Goal: Information Seeking & Learning: Learn about a topic

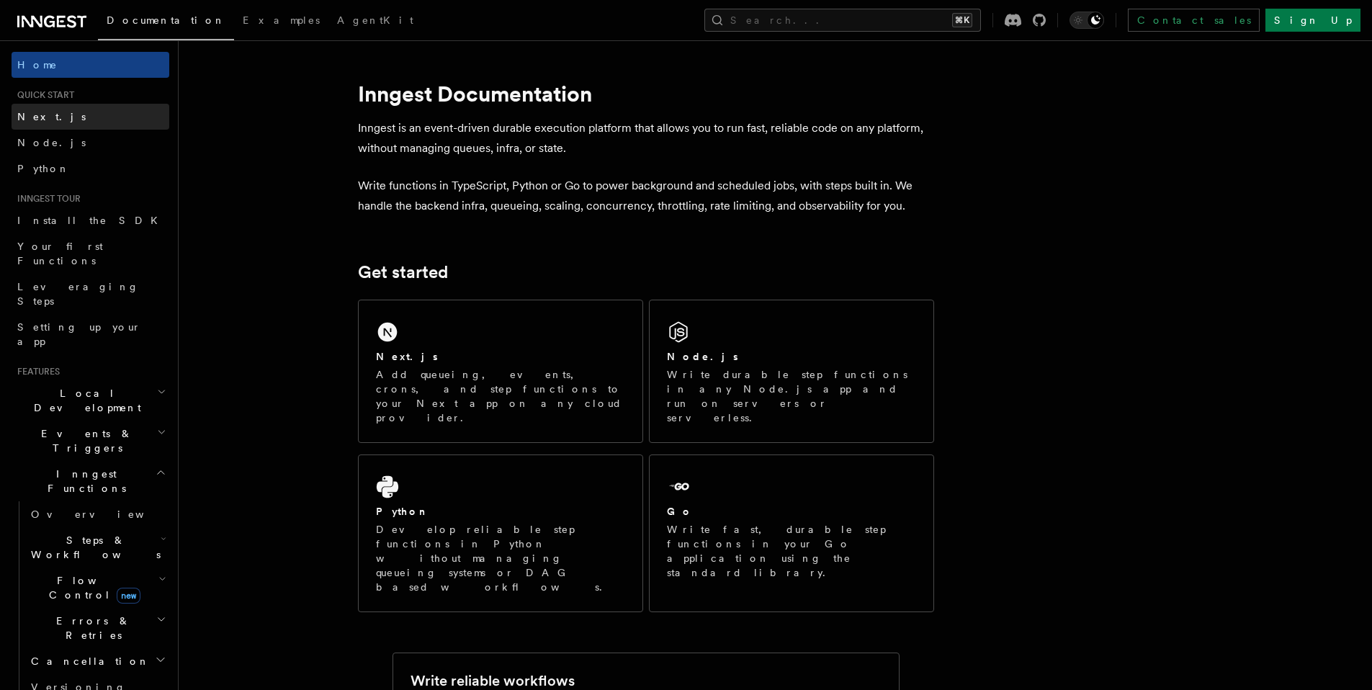
click at [117, 117] on link "Next.js" at bounding box center [91, 117] width 158 height 26
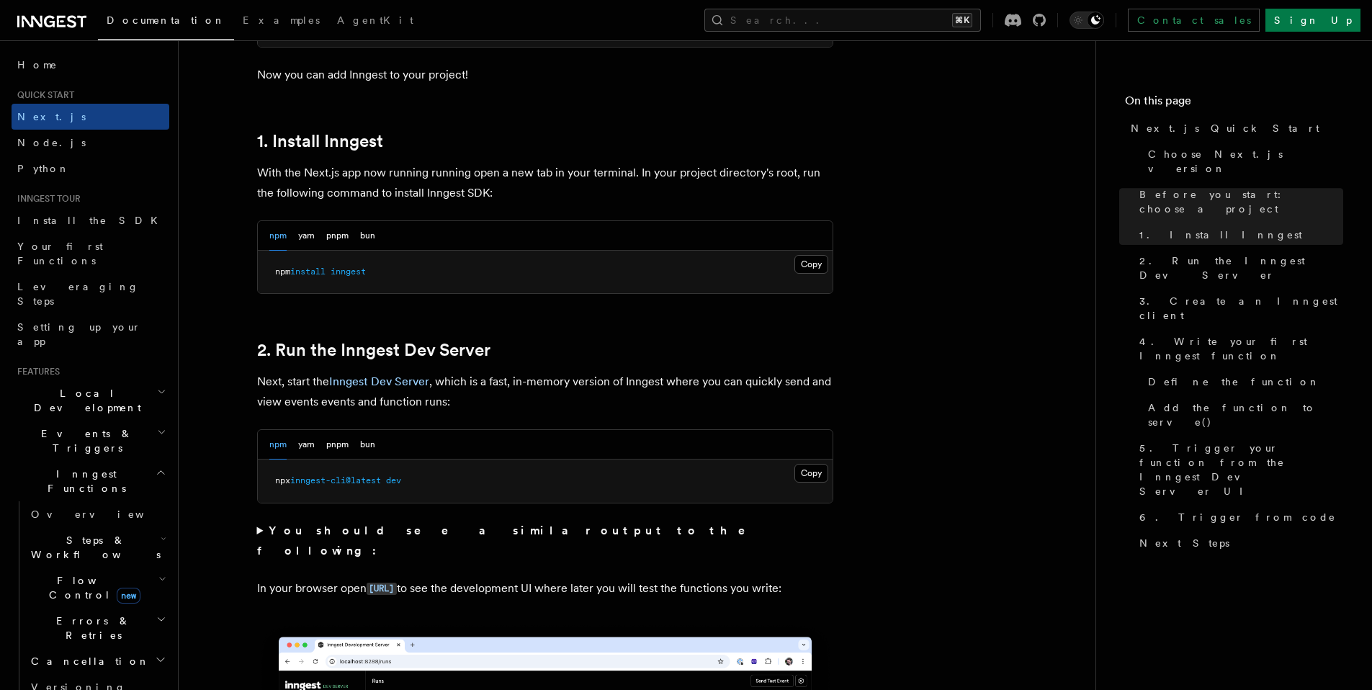
scroll to position [673, 0]
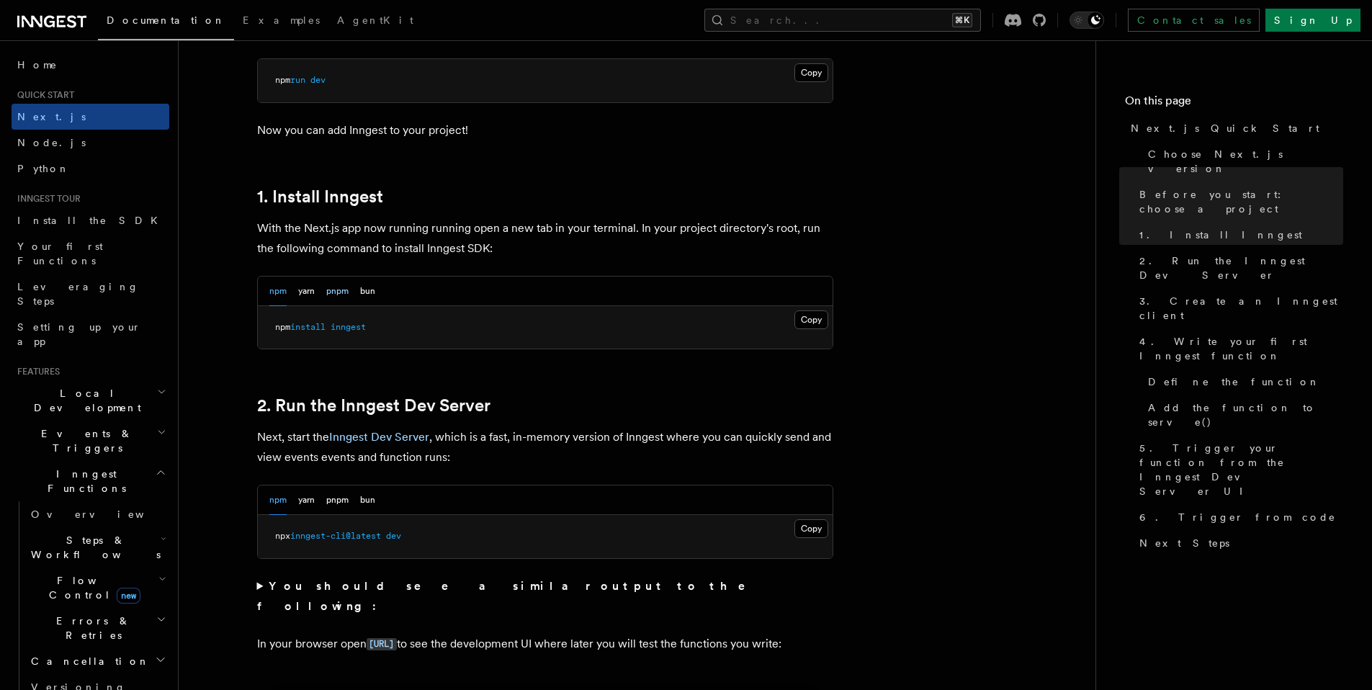
click at [336, 296] on button "pnpm" at bounding box center [337, 292] width 22 height 30
click at [809, 323] on button "Copy Copied" at bounding box center [811, 319] width 34 height 19
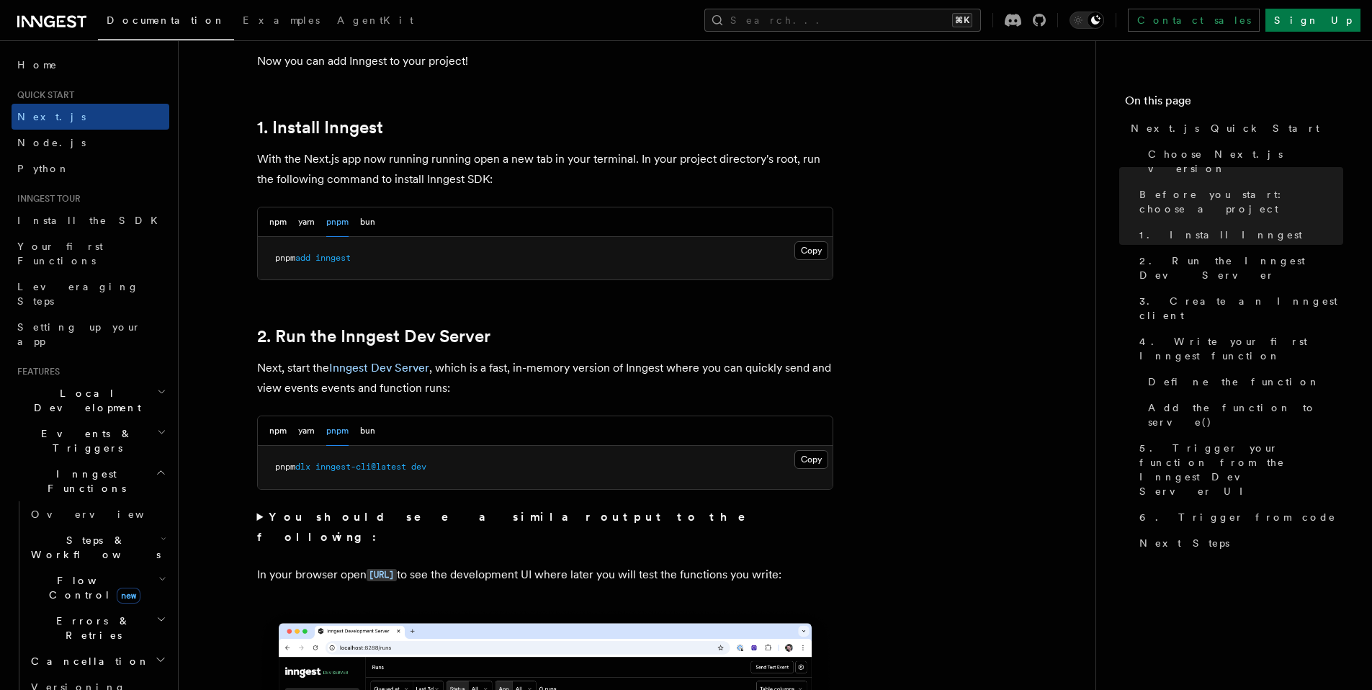
scroll to position [786, 0]
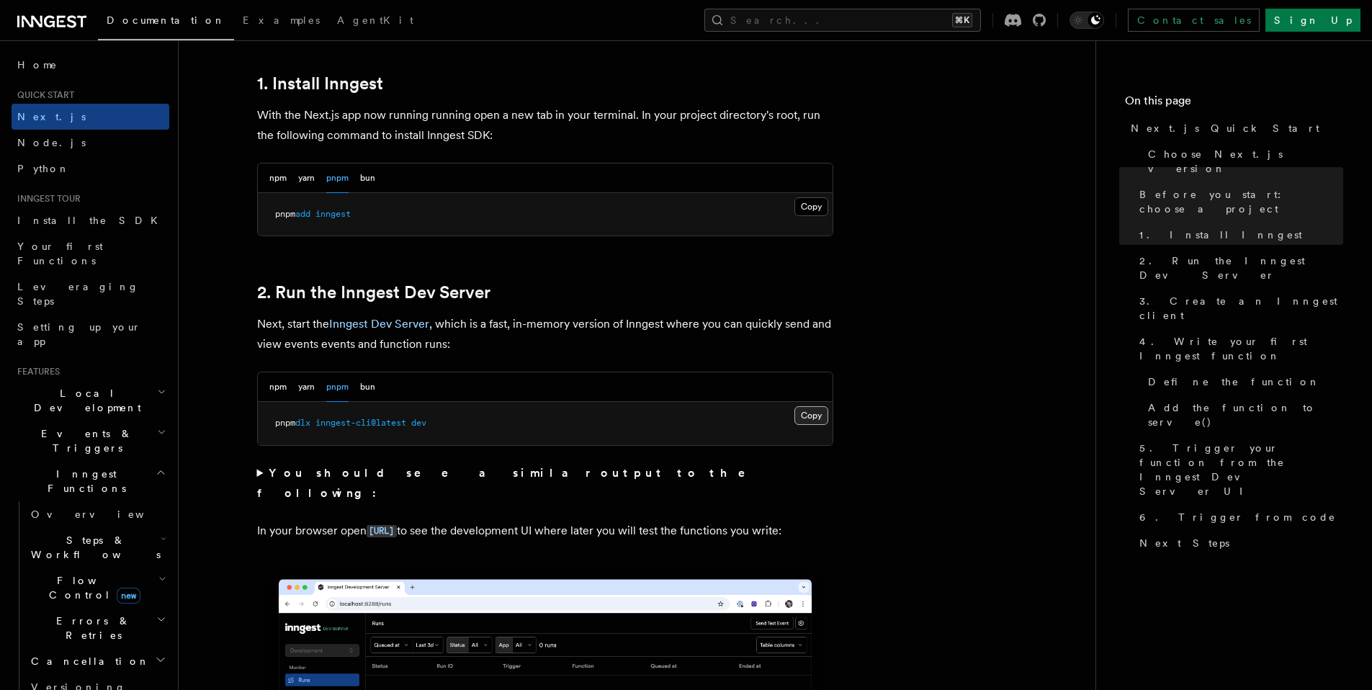
click at [815, 415] on button "Copy Copied" at bounding box center [811, 415] width 34 height 19
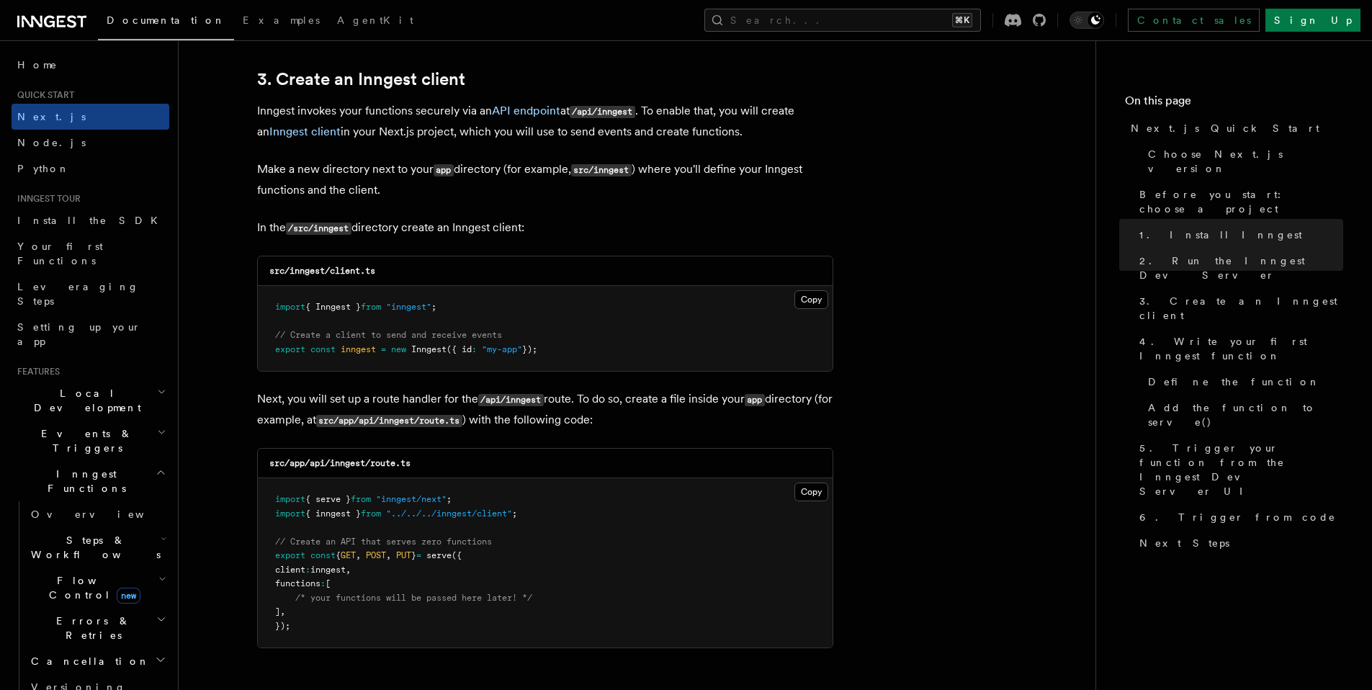
scroll to position [1697, 0]
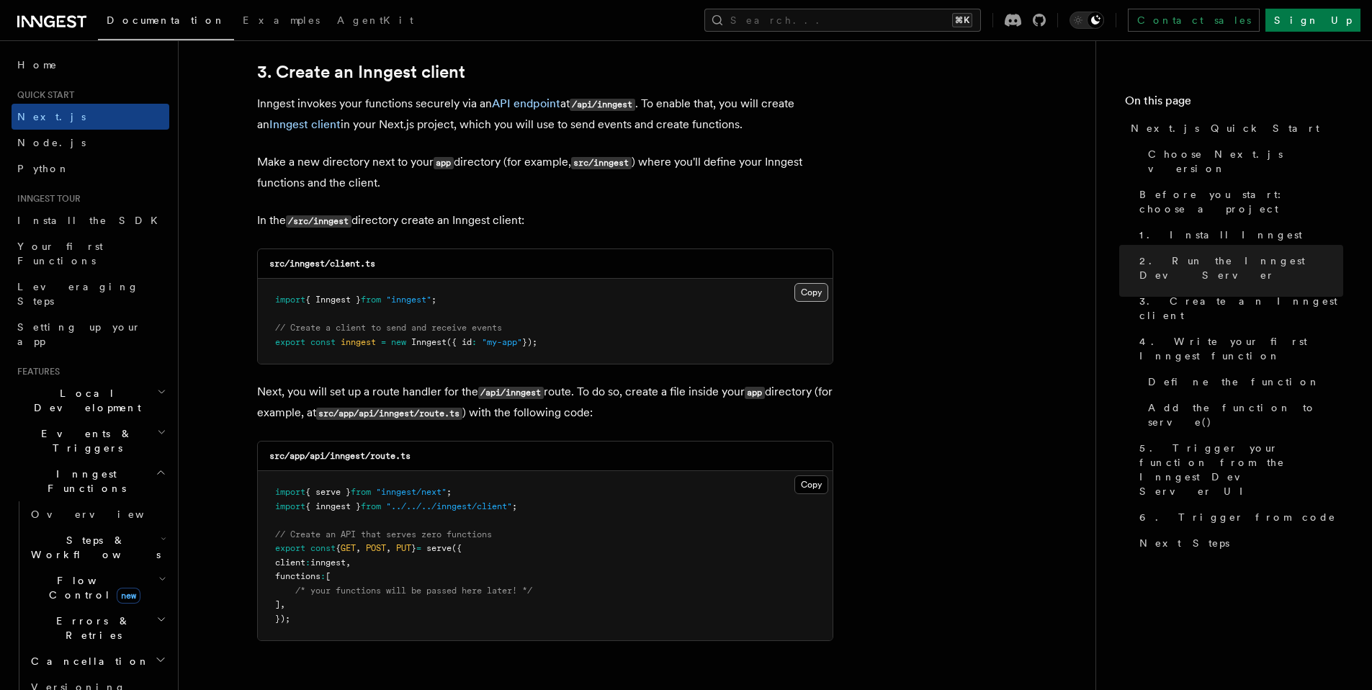
click at [812, 301] on button "Copy Copied" at bounding box center [811, 292] width 34 height 19
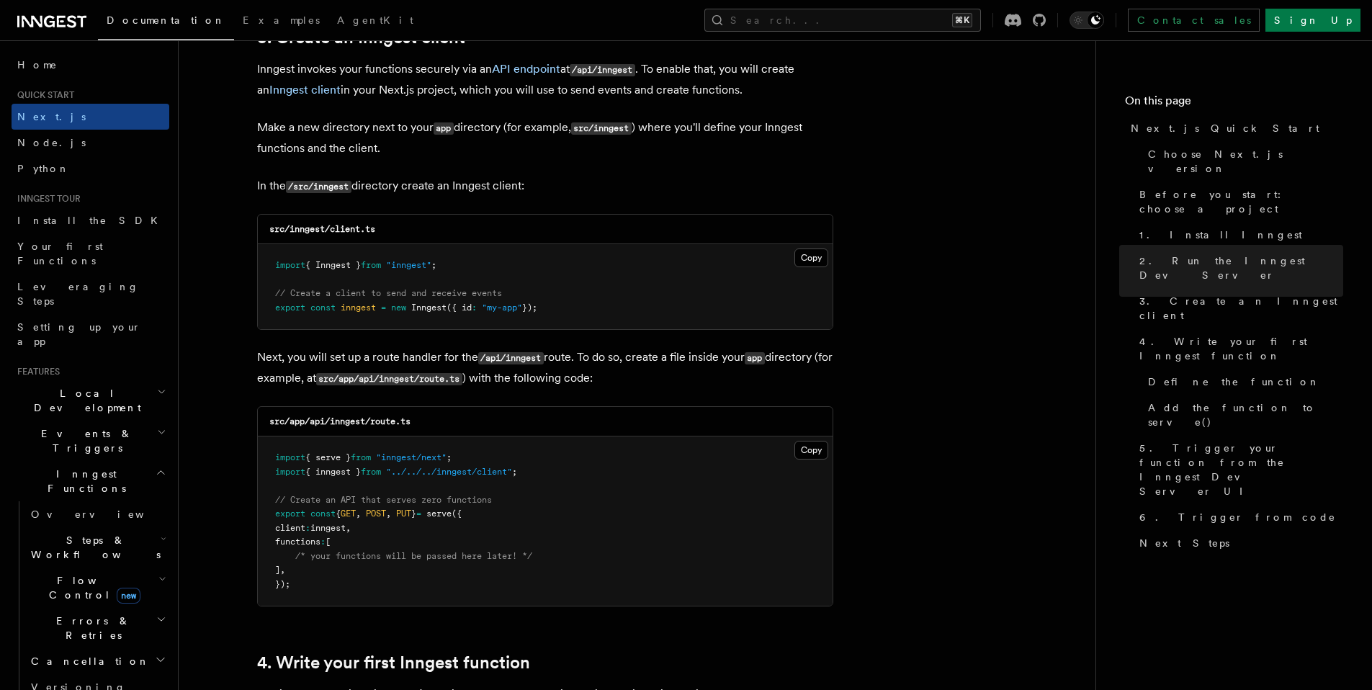
scroll to position [1774, 0]
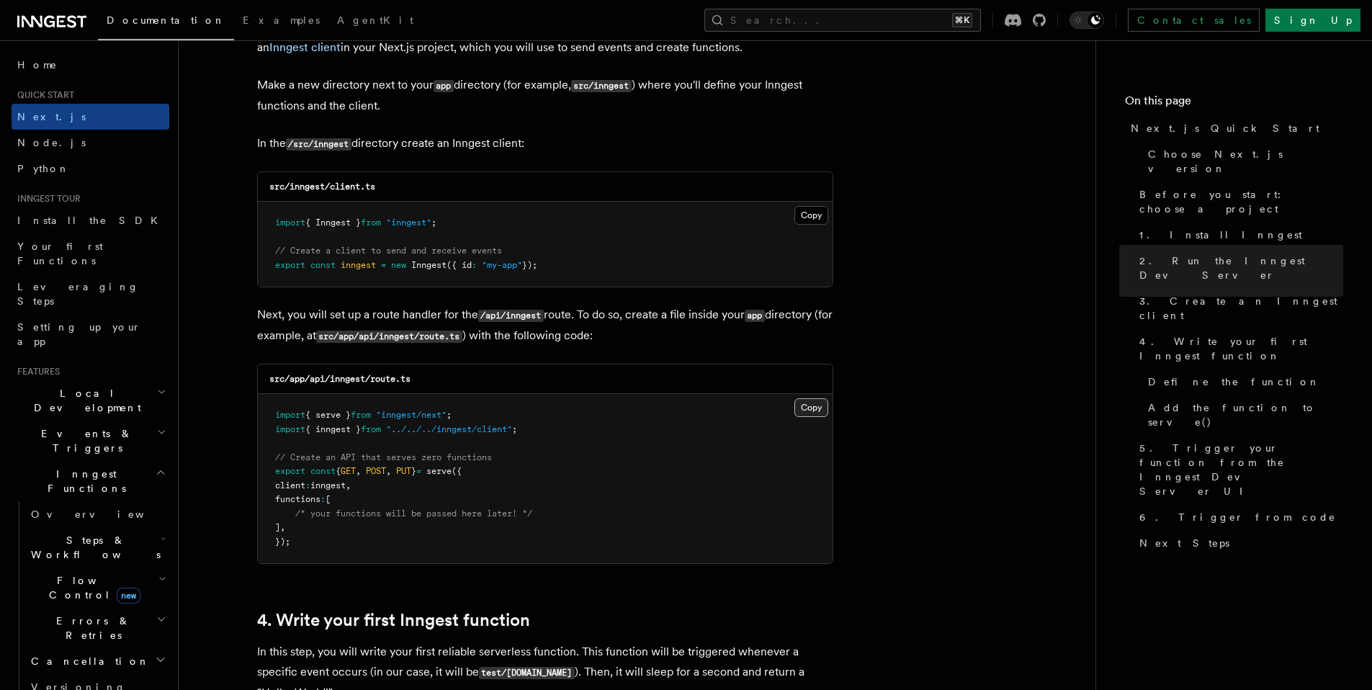
click at [802, 406] on button "Copy Copied" at bounding box center [811, 407] width 34 height 19
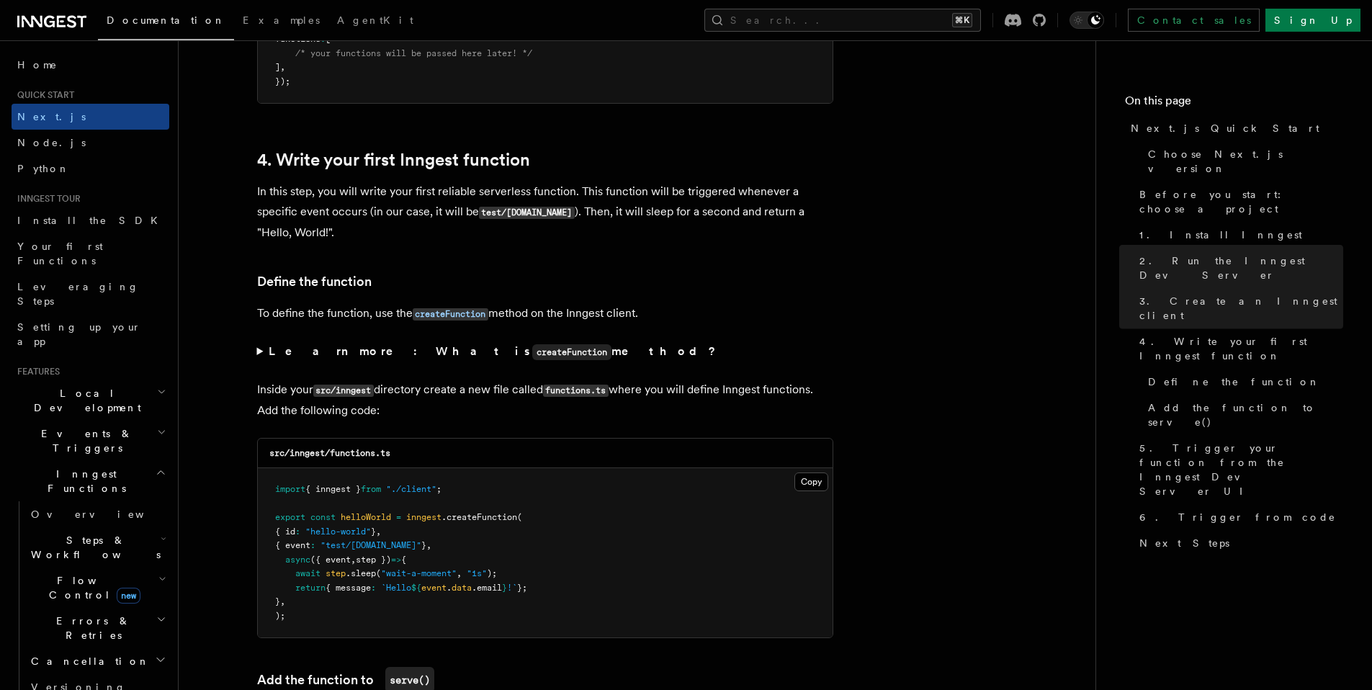
scroll to position [2249, 0]
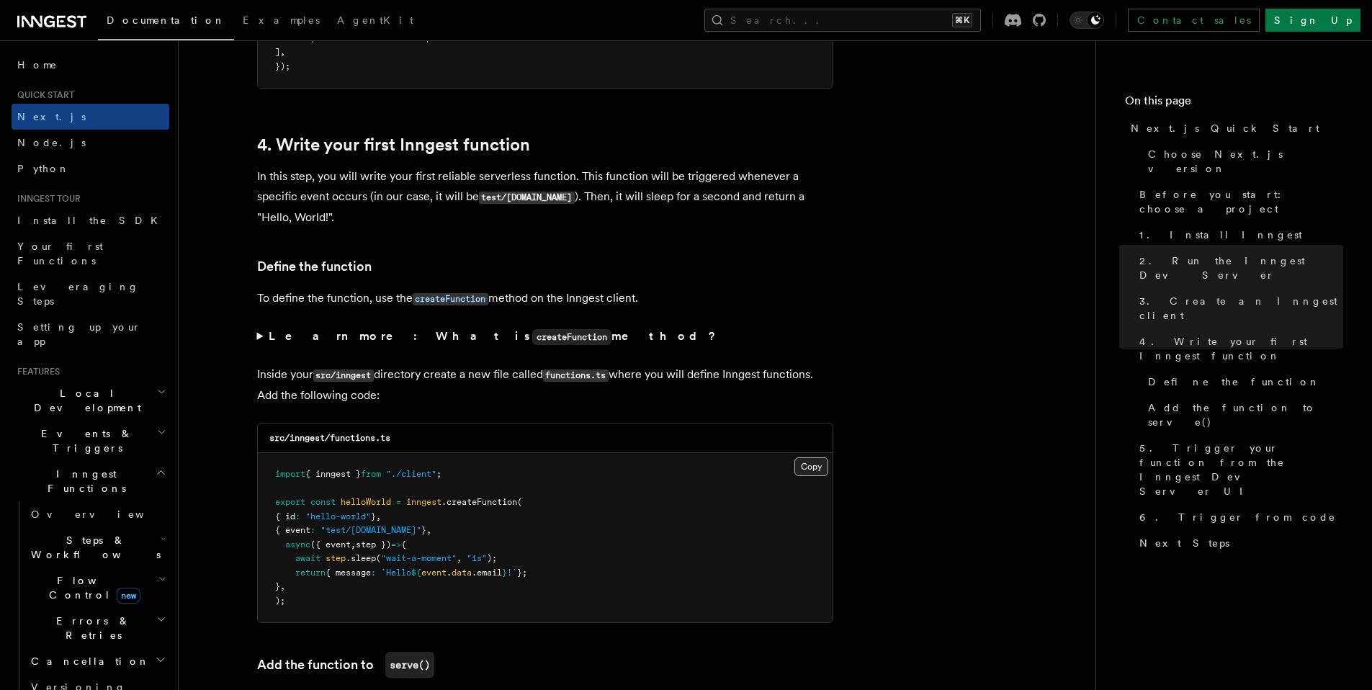
click at [812, 468] on button "Copy Copied" at bounding box center [811, 466] width 34 height 19
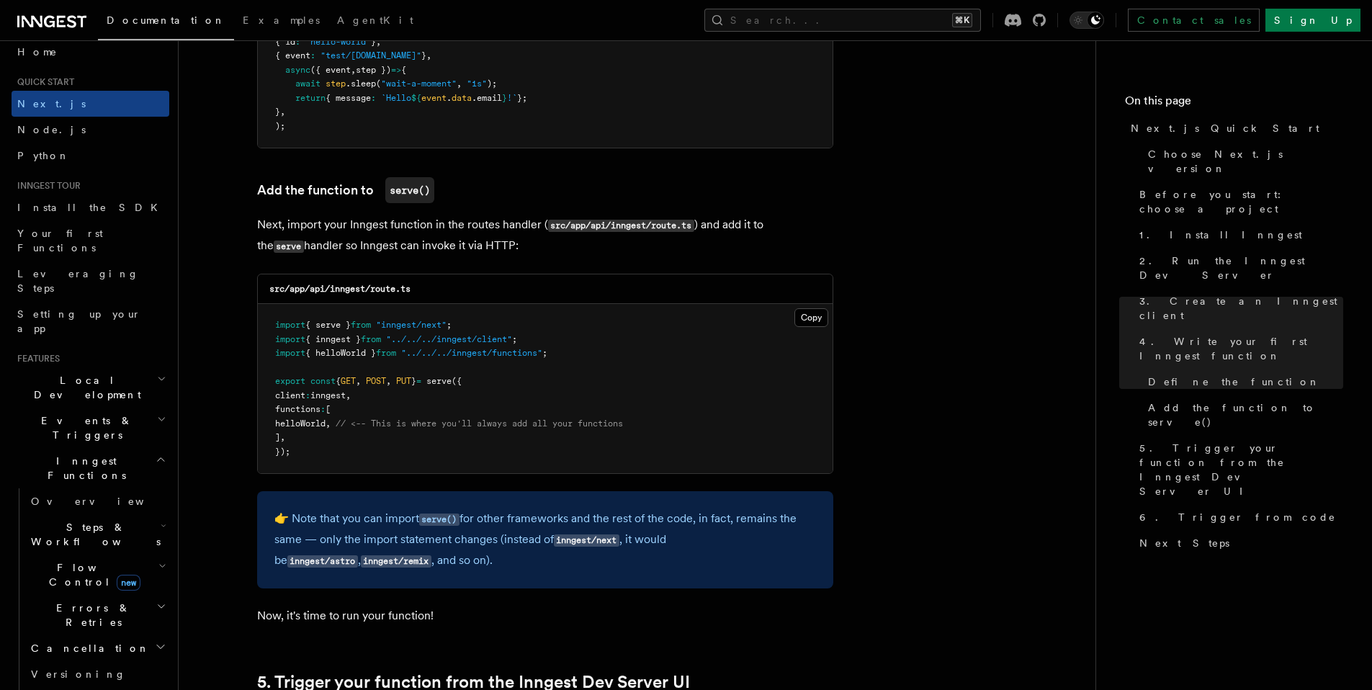
scroll to position [17, 0]
click at [105, 363] on h2 "Local Development" at bounding box center [91, 383] width 158 height 40
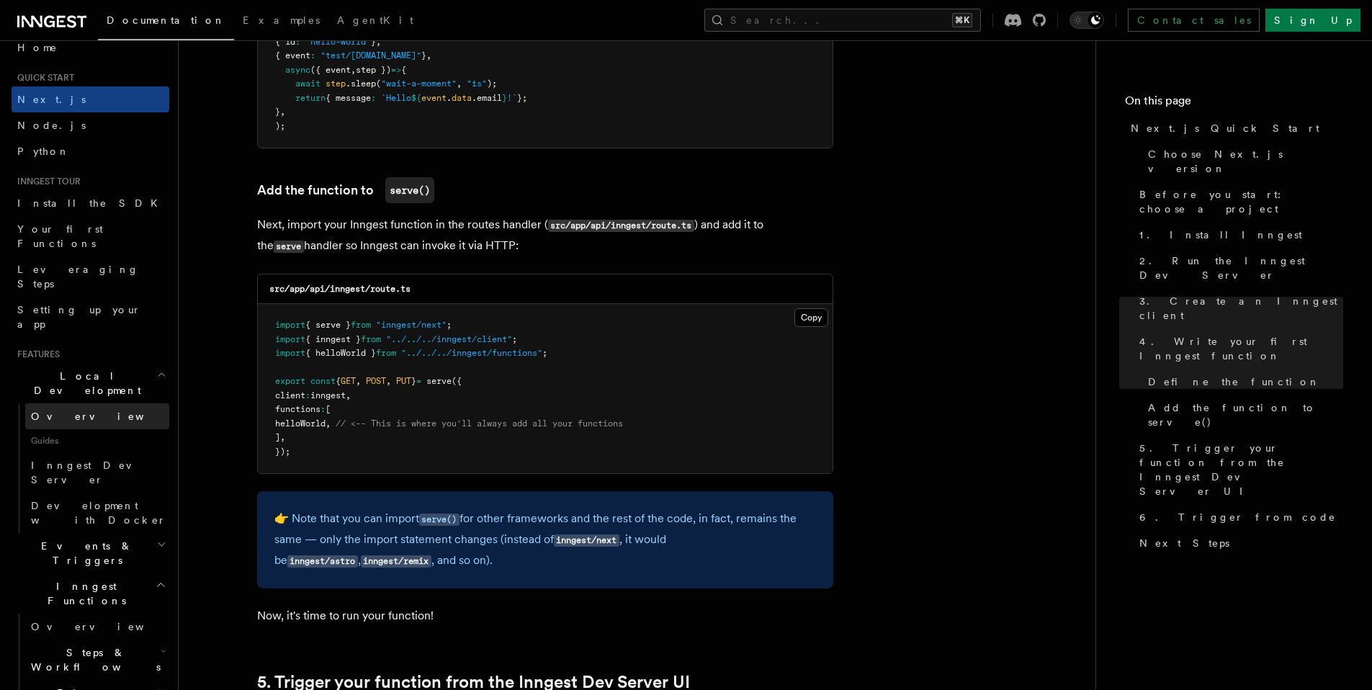
click at [109, 403] on link "Overview" at bounding box center [97, 416] width 144 height 26
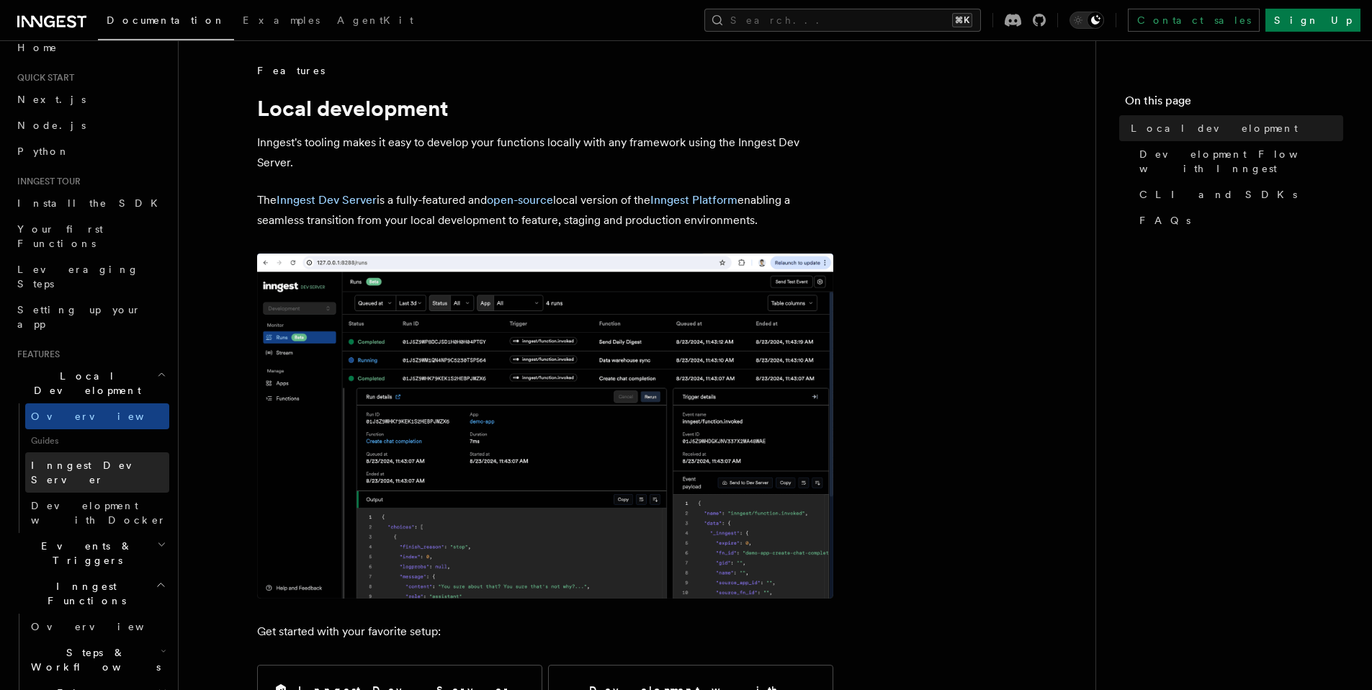
click at [114, 459] on span "Inngest Dev Server" at bounding box center [92, 472] width 123 height 26
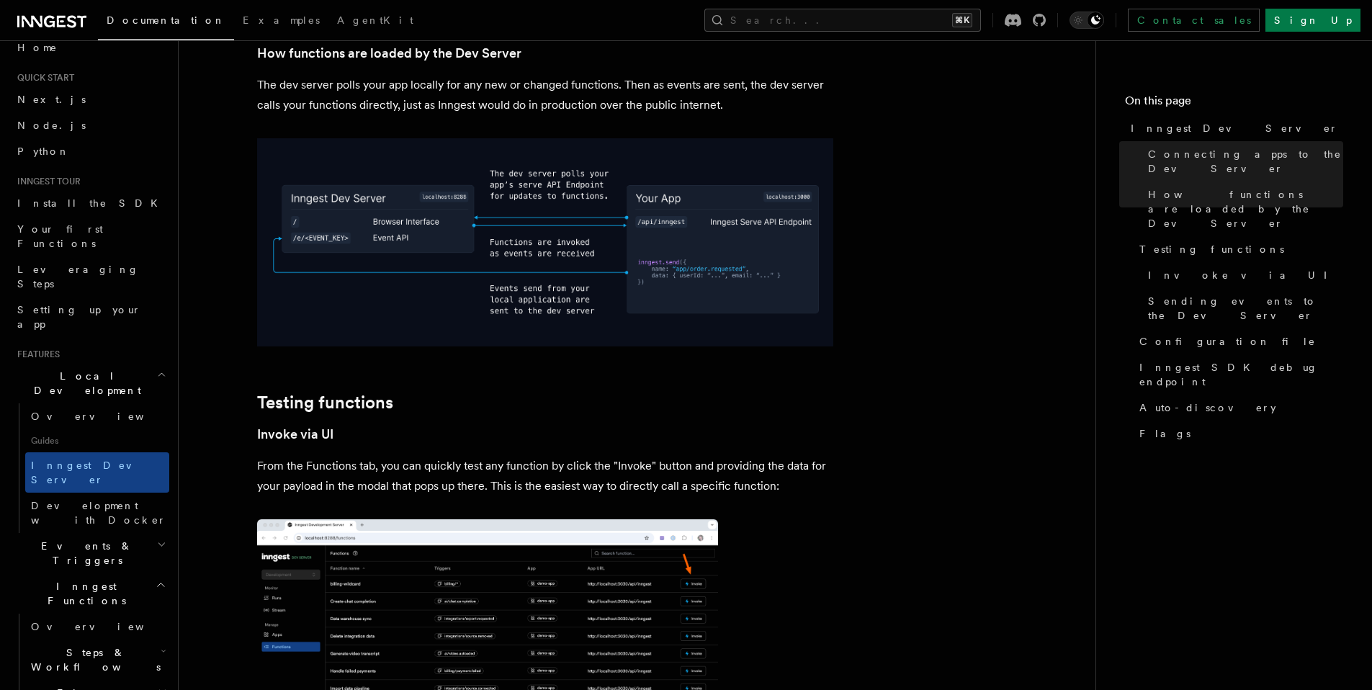
scroll to position [815, 0]
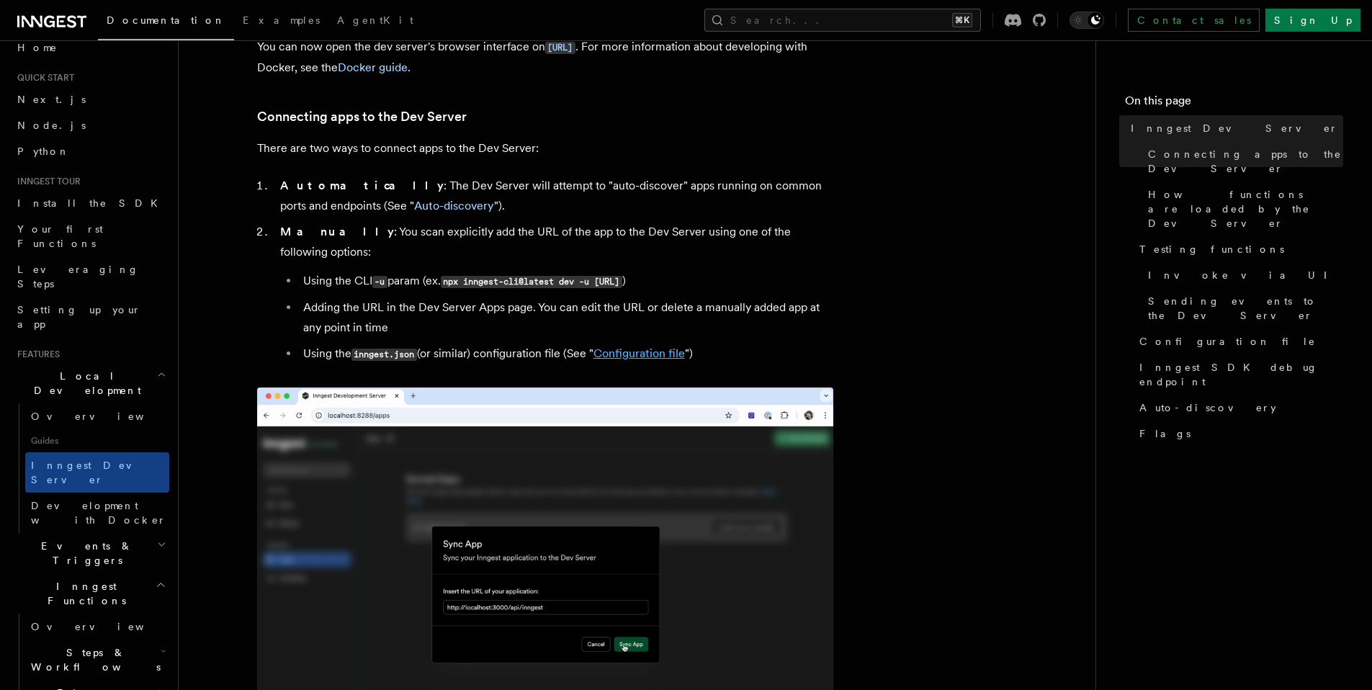
click at [643, 346] on link "Configuration file" at bounding box center [638, 353] width 91 height 14
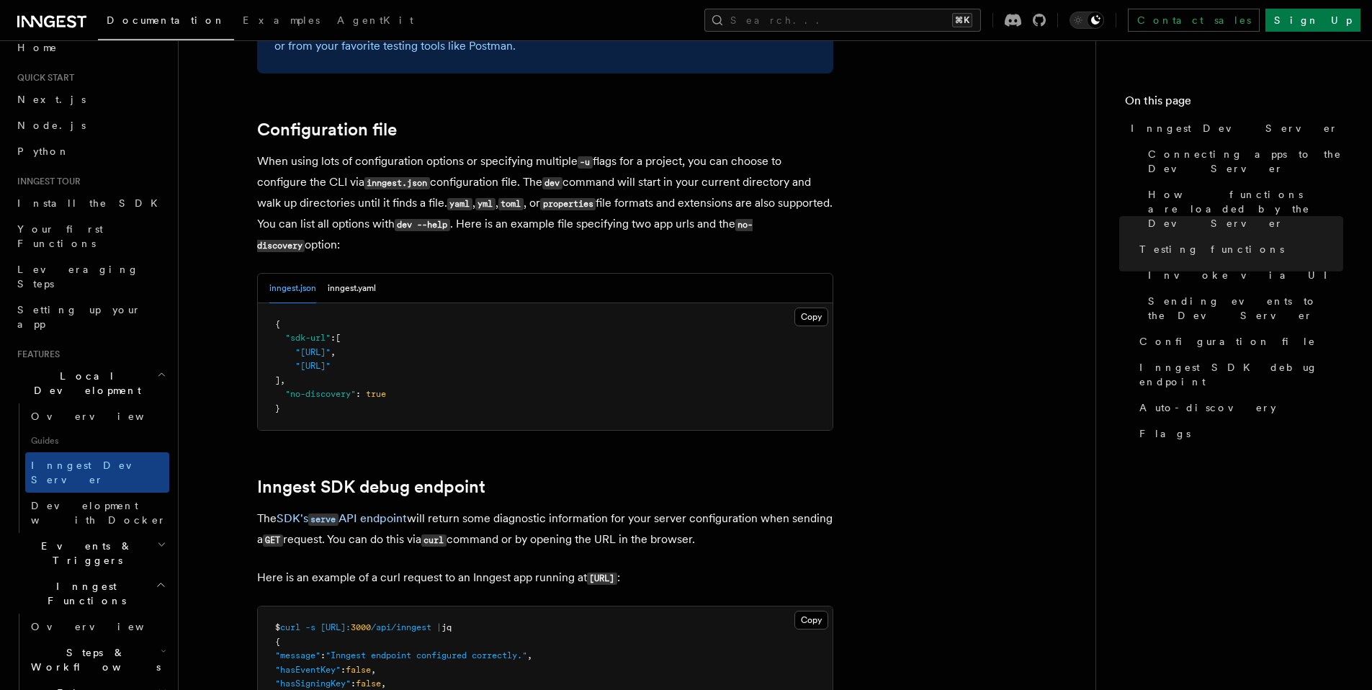
scroll to position [3763, 0]
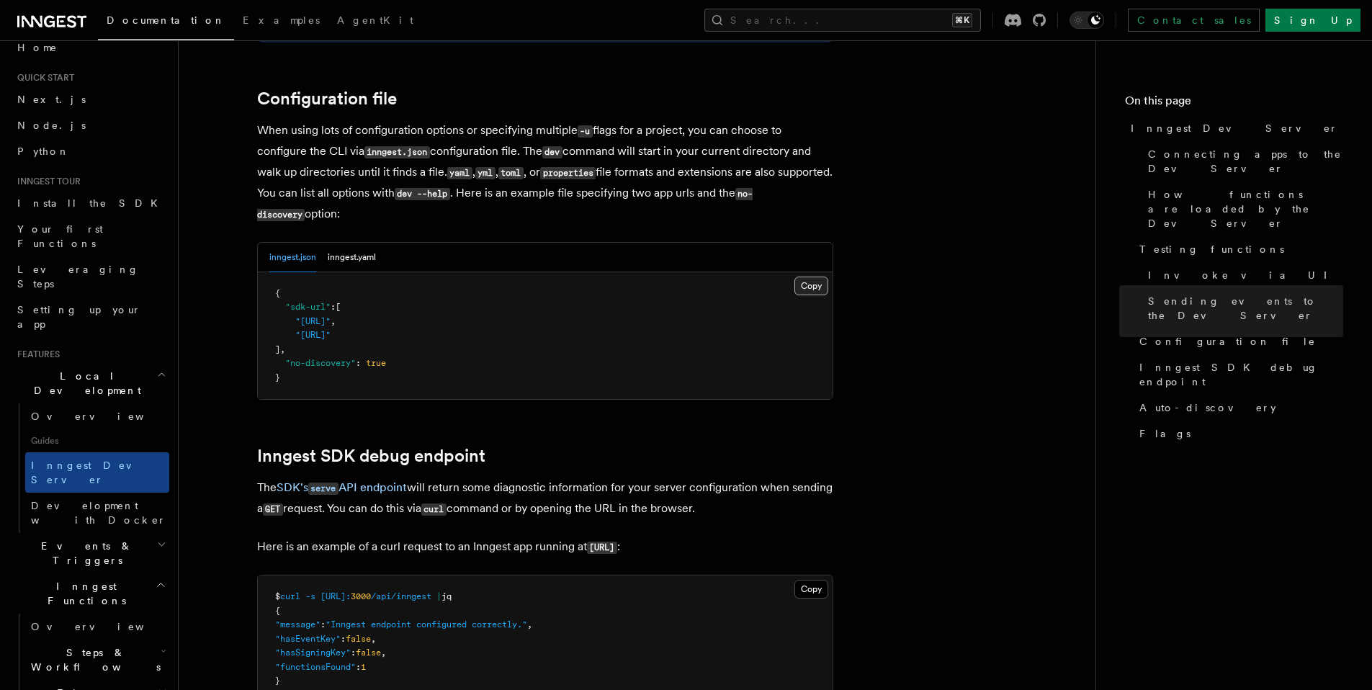
click at [812, 277] on button "Copy Copied" at bounding box center [811, 286] width 34 height 19
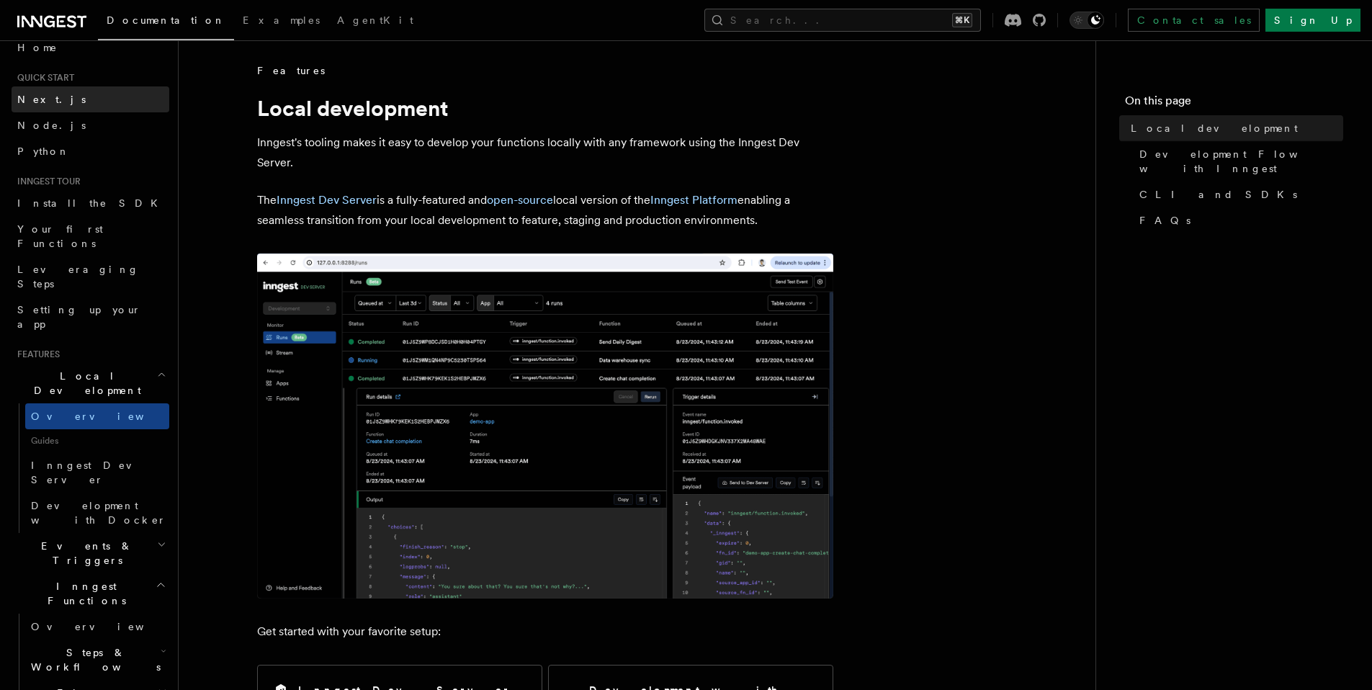
click at [72, 100] on link "Next.js" at bounding box center [91, 99] width 158 height 26
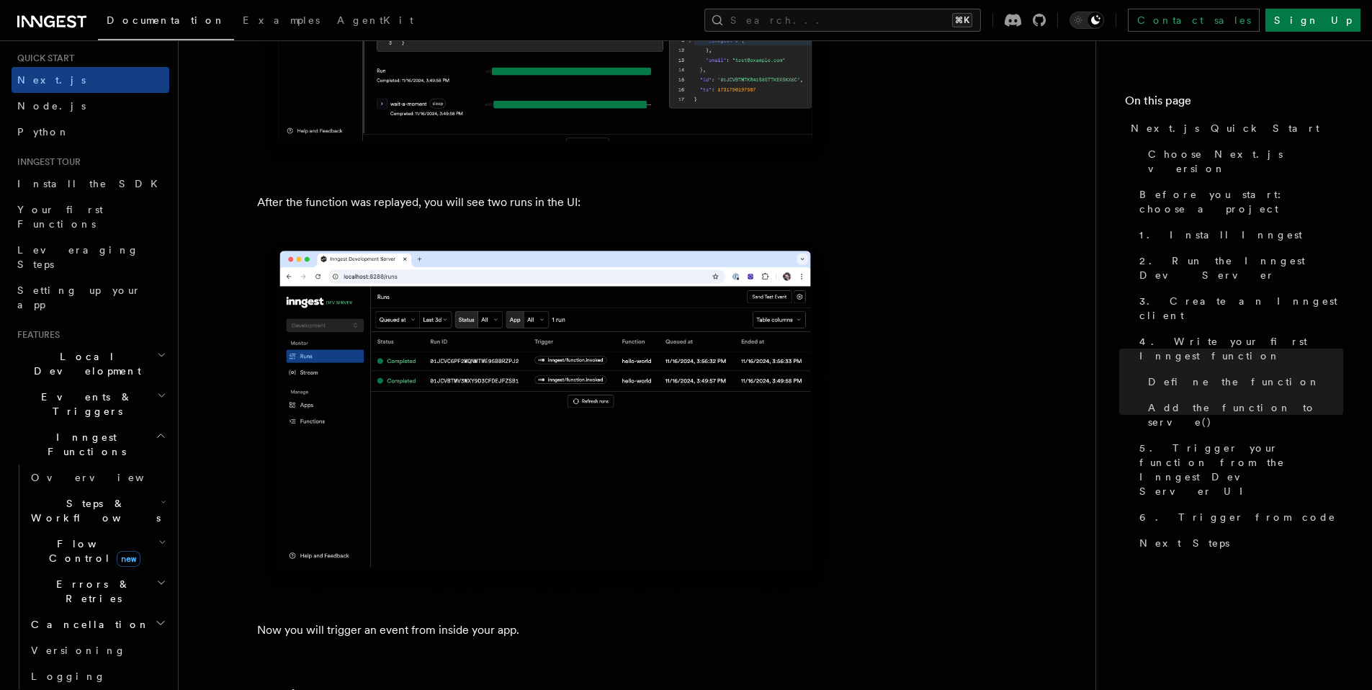
scroll to position [37, 0]
click at [76, 490] on h2 "Steps & Workflows" at bounding box center [97, 510] width 144 height 40
click at [91, 464] on link "Overview" at bounding box center [97, 477] width 144 height 26
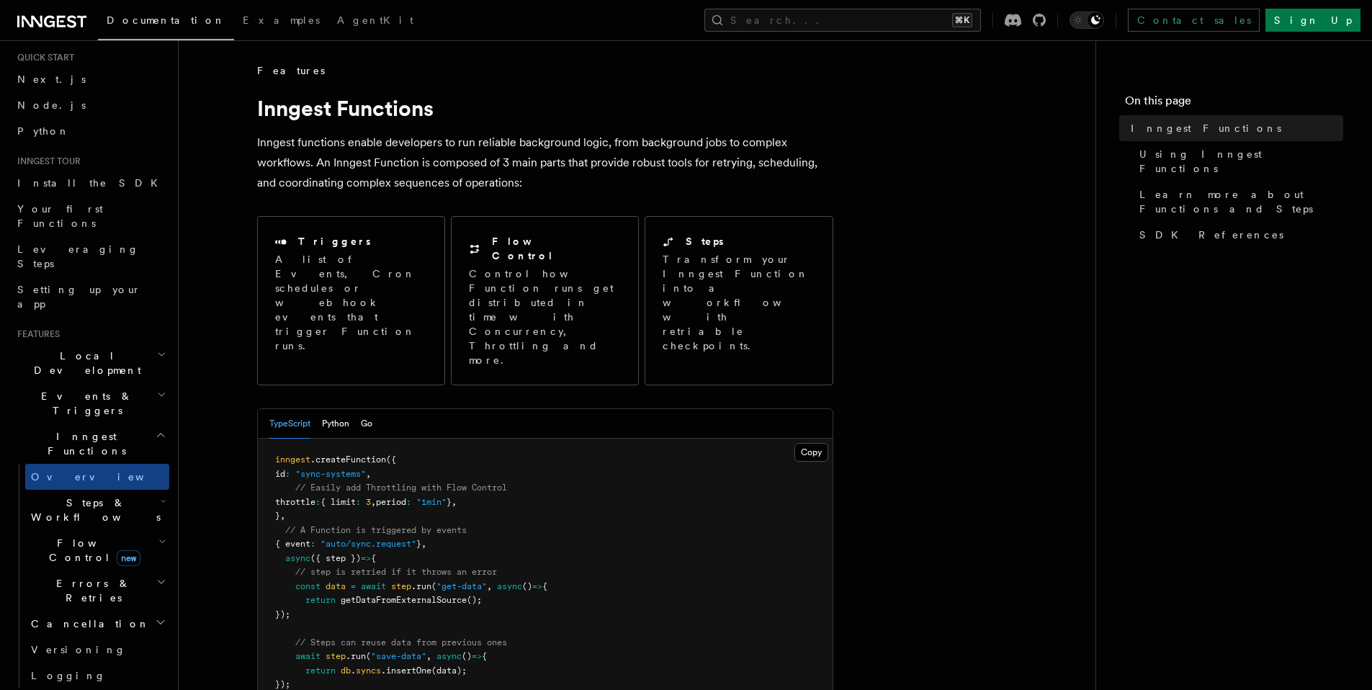
click at [86, 576] on span "Errors & Retries" at bounding box center [90, 590] width 131 height 29
click at [73, 663] on link "Logging" at bounding box center [97, 676] width 144 height 26
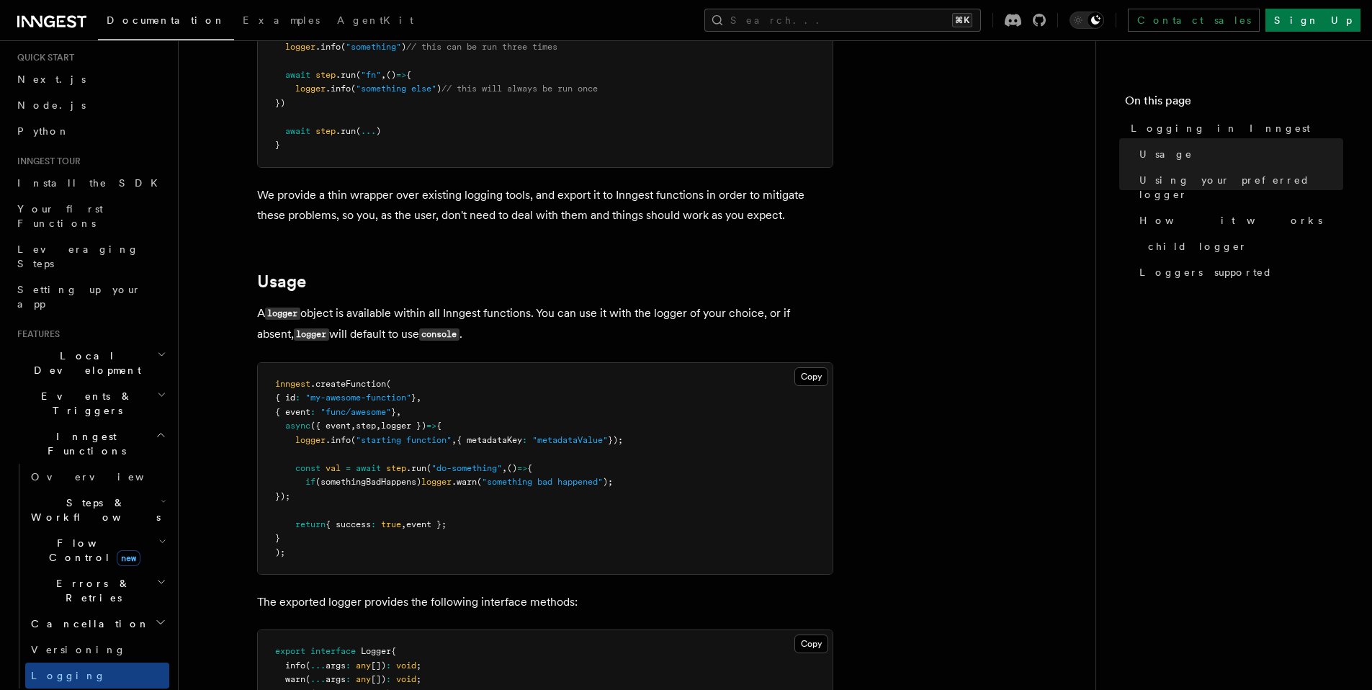
scroll to position [300, 0]
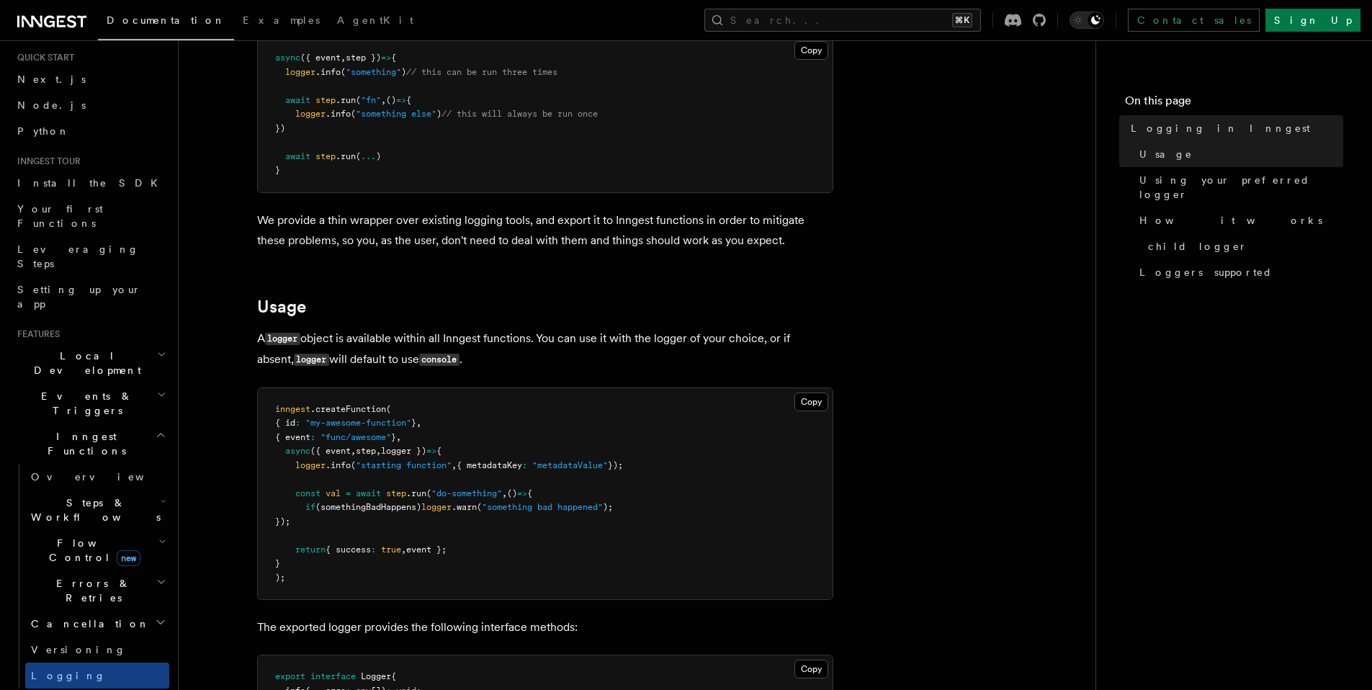
click at [108, 496] on span "Steps & Workflows" at bounding box center [92, 510] width 135 height 29
click at [78, 537] on span "Overview" at bounding box center [119, 543] width 148 height 12
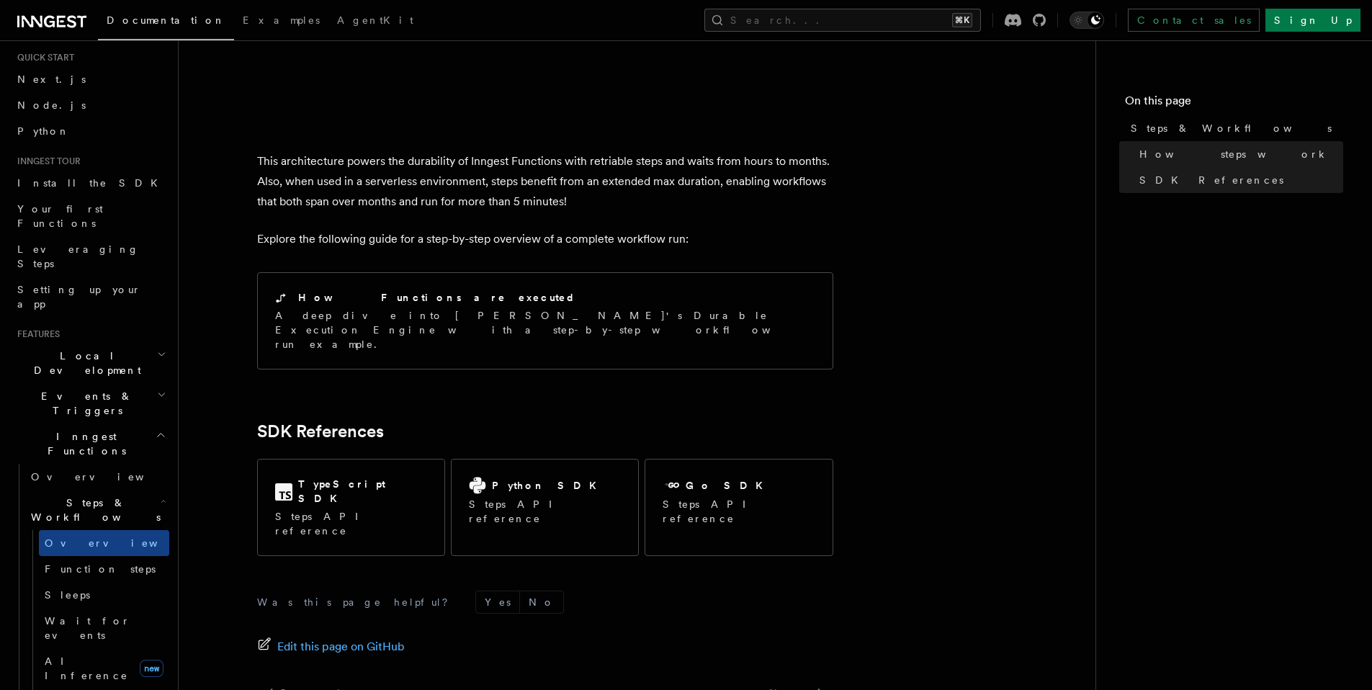
scroll to position [1423, 0]
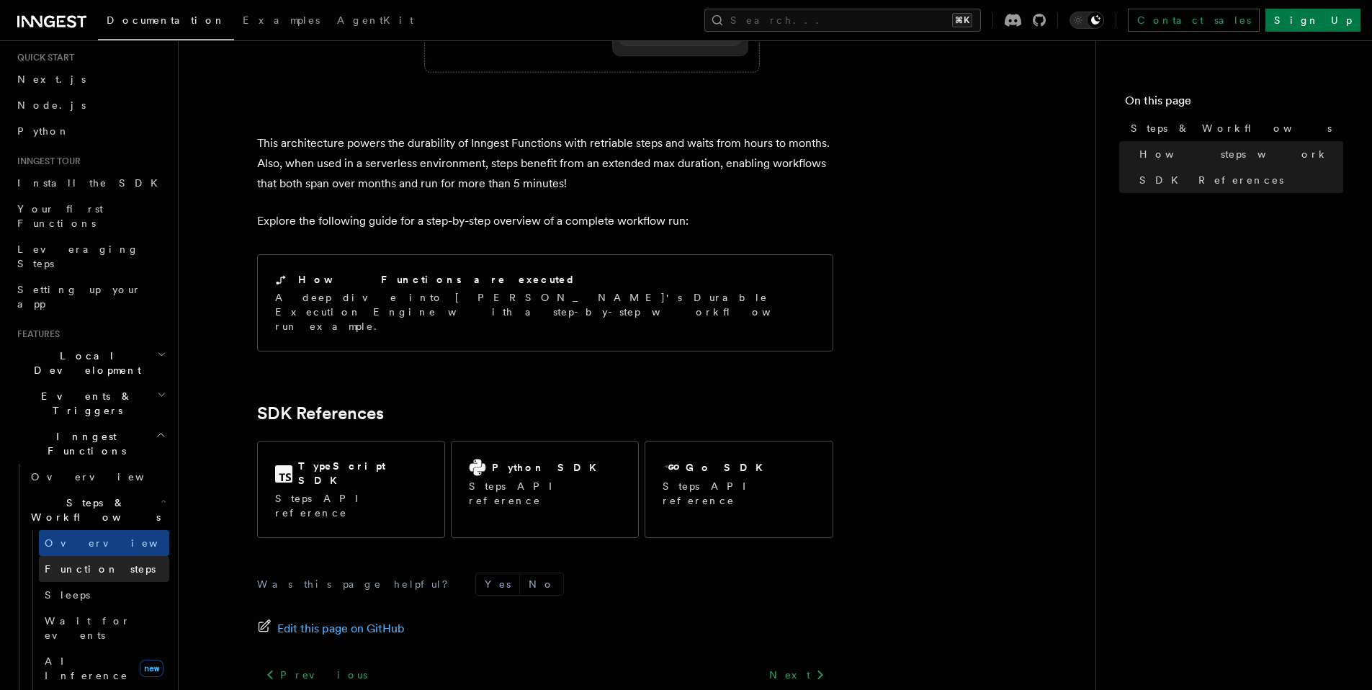
click at [77, 563] on span "Function steps" at bounding box center [100, 569] width 111 height 12
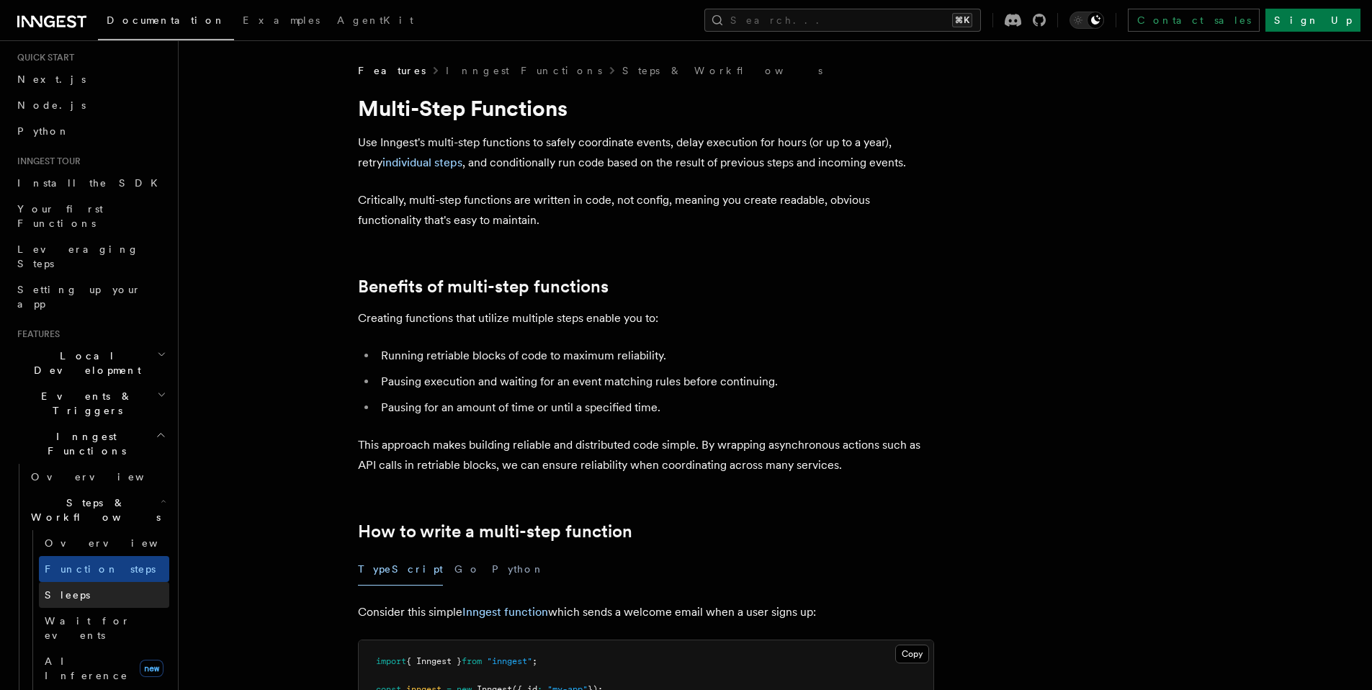
click at [141, 582] on link "Sleeps" at bounding box center [104, 595] width 130 height 26
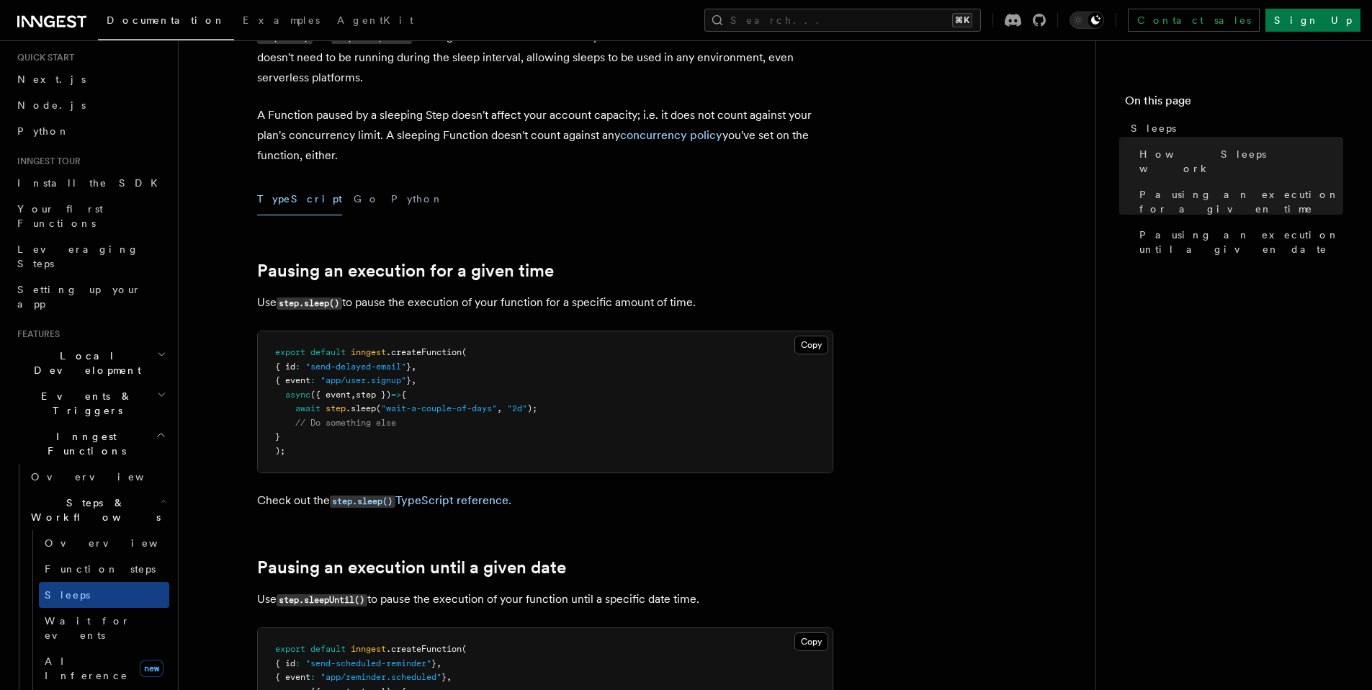
scroll to position [323, 0]
click at [83, 537] on span "Overview" at bounding box center [119, 543] width 148 height 12
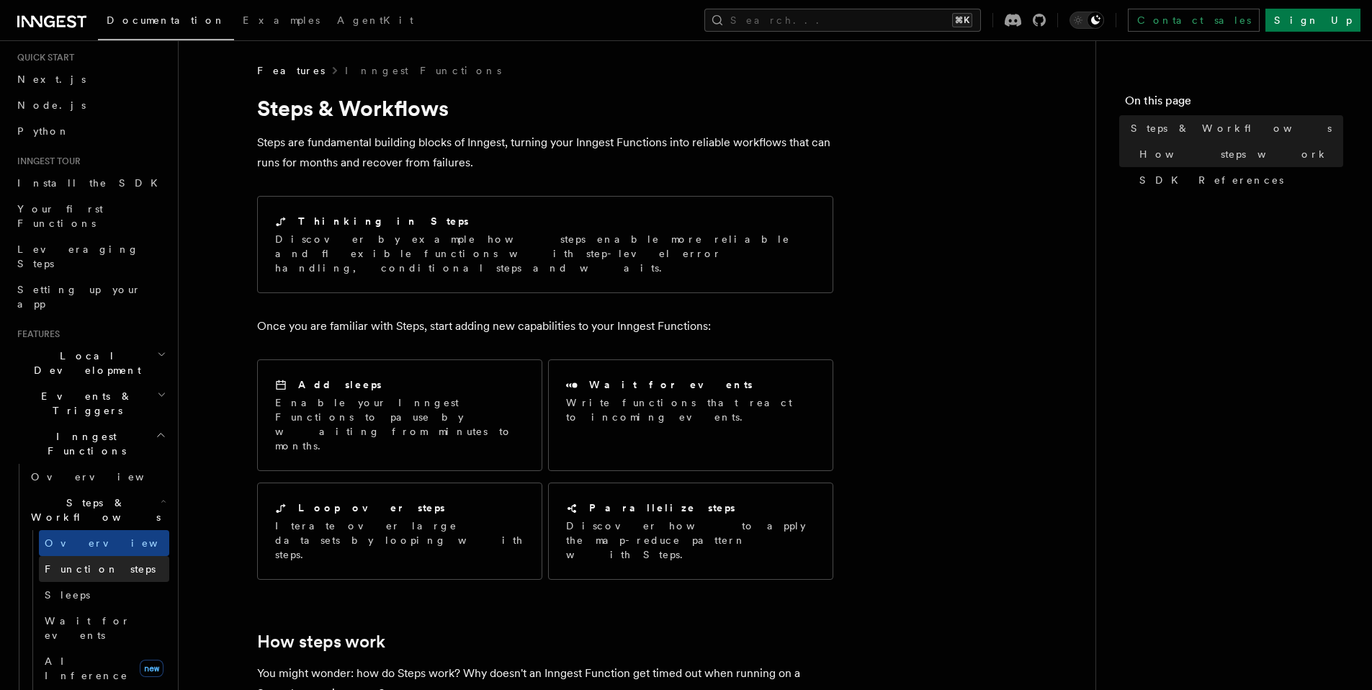
click at [109, 563] on span "Function steps" at bounding box center [100, 569] width 111 height 12
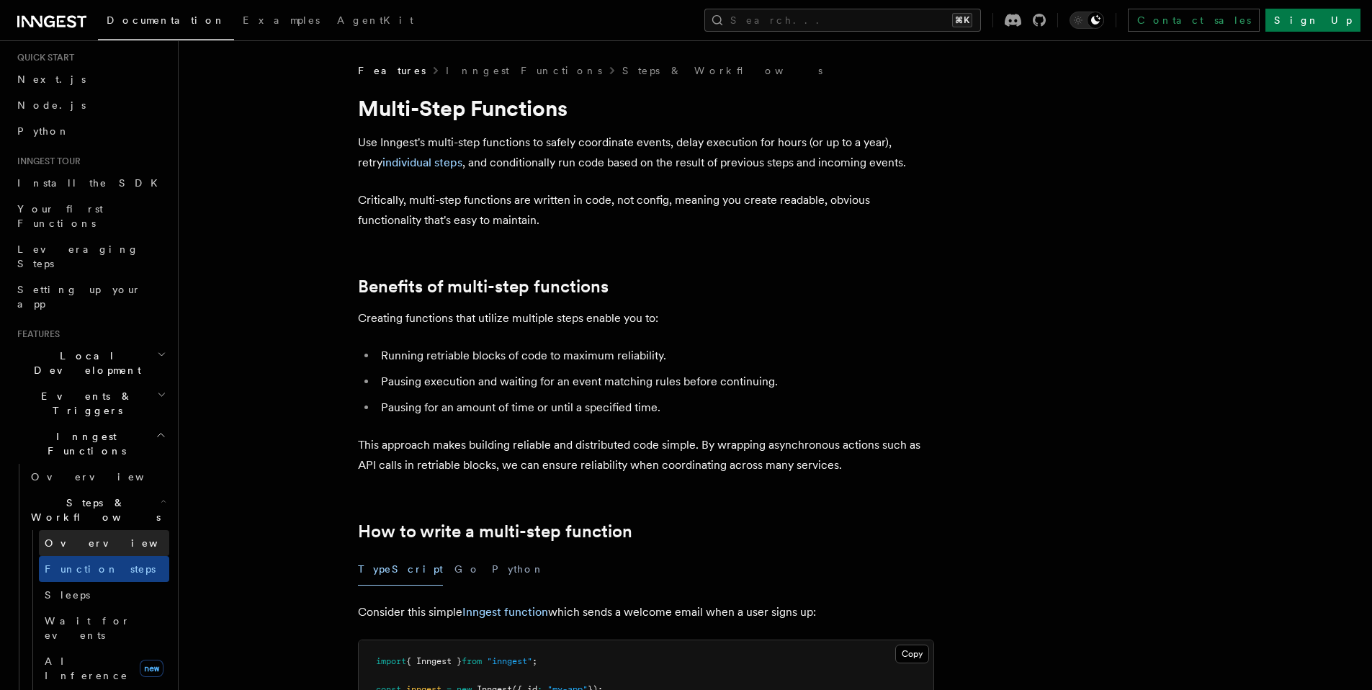
click at [99, 530] on link "Overview" at bounding box center [104, 543] width 130 height 26
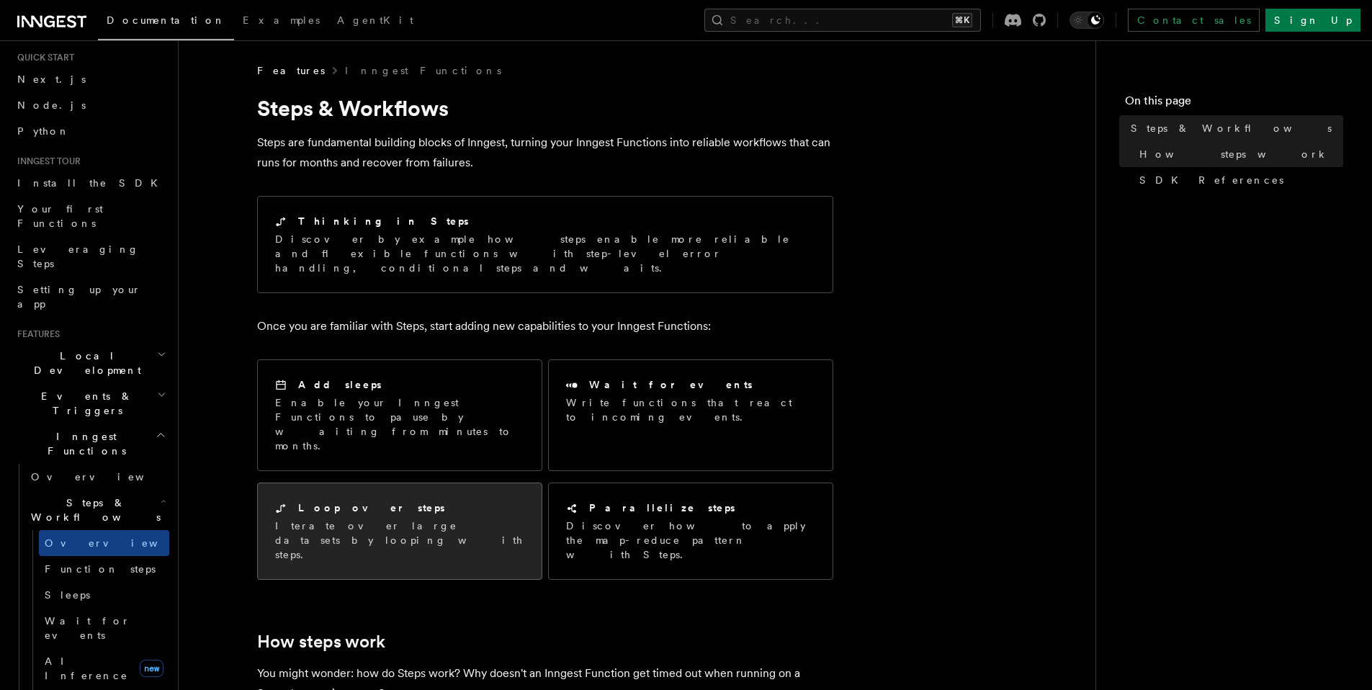
click at [369, 501] on h2 "Loop over steps" at bounding box center [371, 508] width 147 height 14
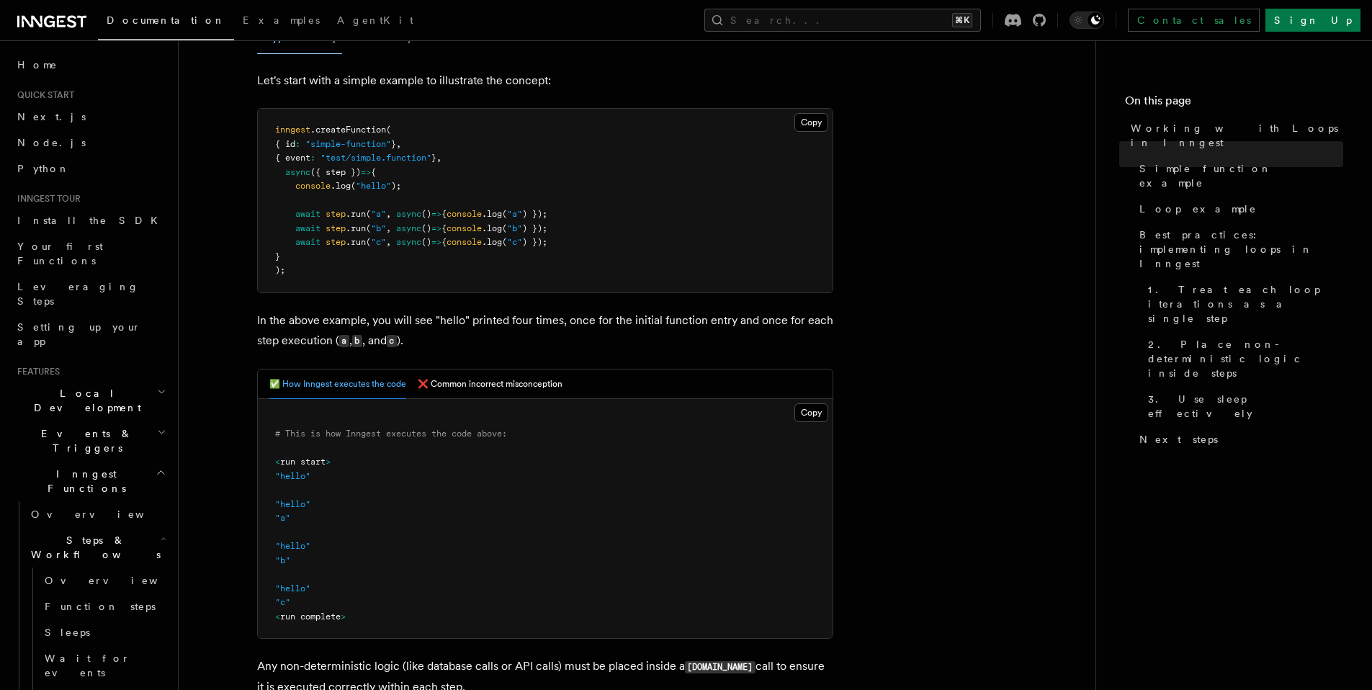
scroll to position [303, 0]
click at [454, 392] on button "❌ Common incorrect misconception" at bounding box center [490, 388] width 145 height 30
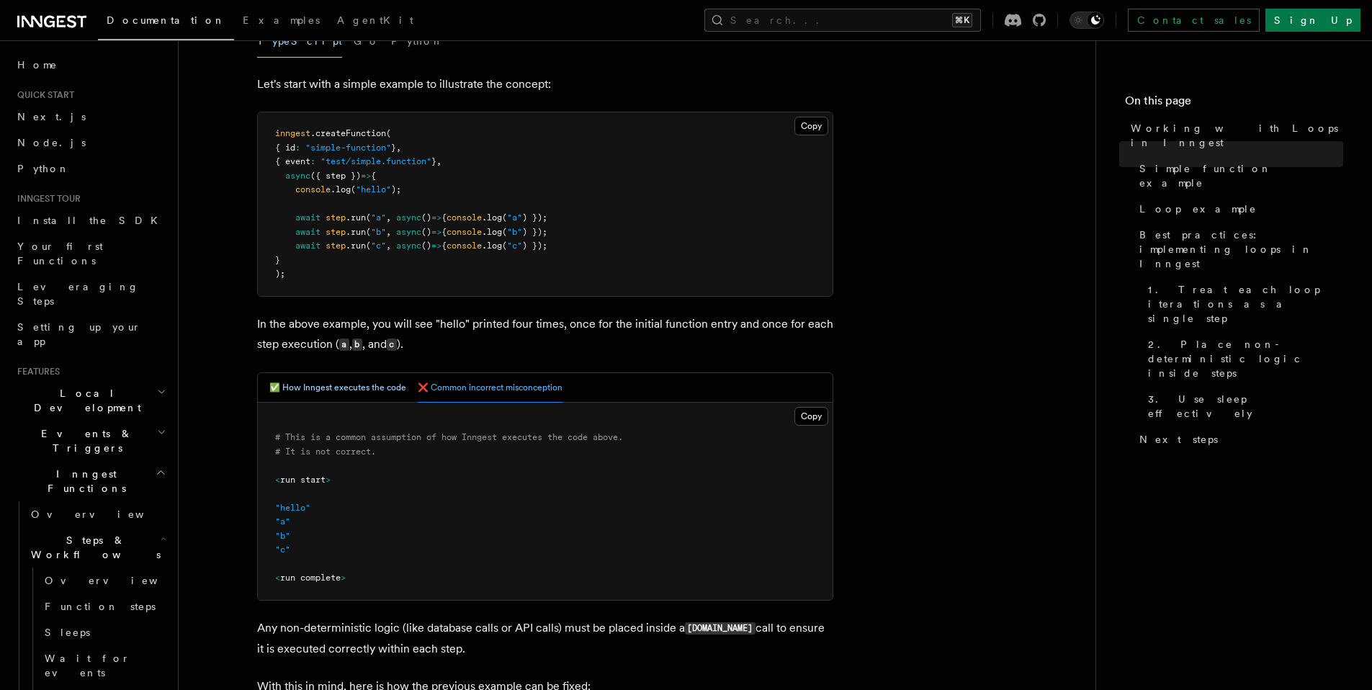
click at [359, 387] on button "✅ How Inngest executes the code" at bounding box center [337, 388] width 137 height 30
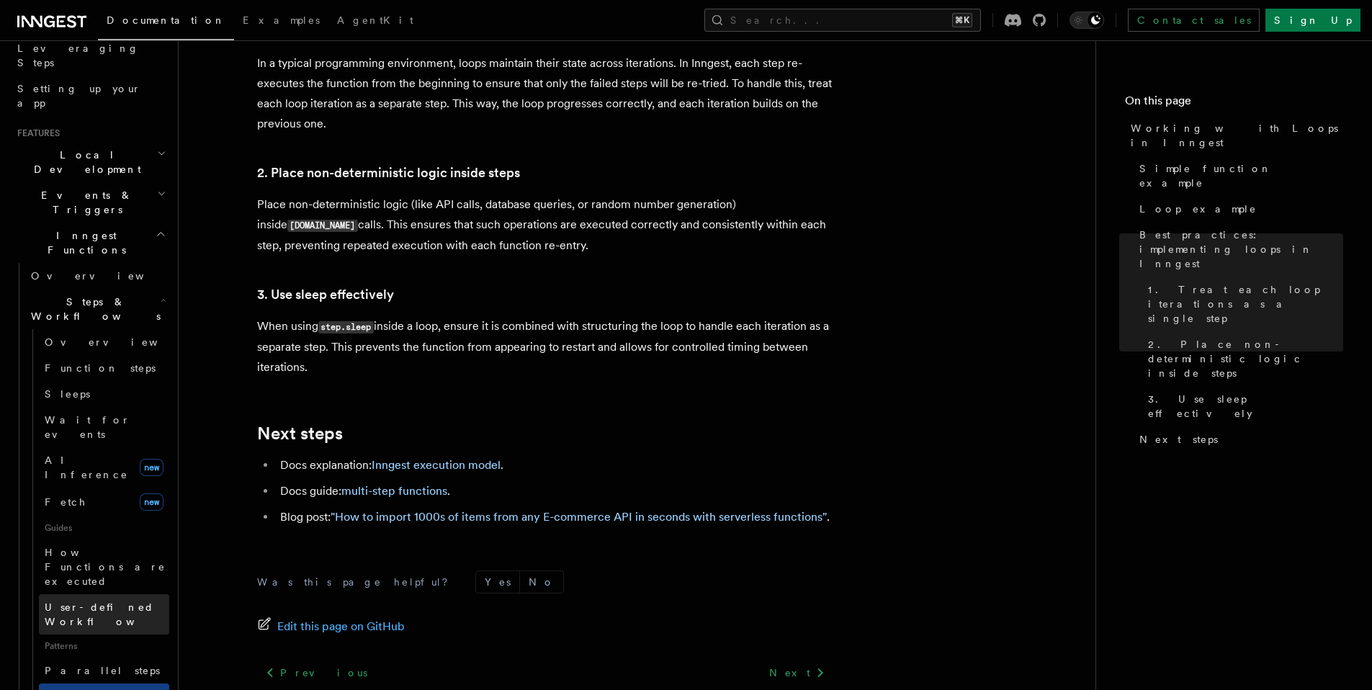
scroll to position [242, 0]
click at [107, 598] on span "User-defined Workflows" at bounding box center [110, 611] width 130 height 26
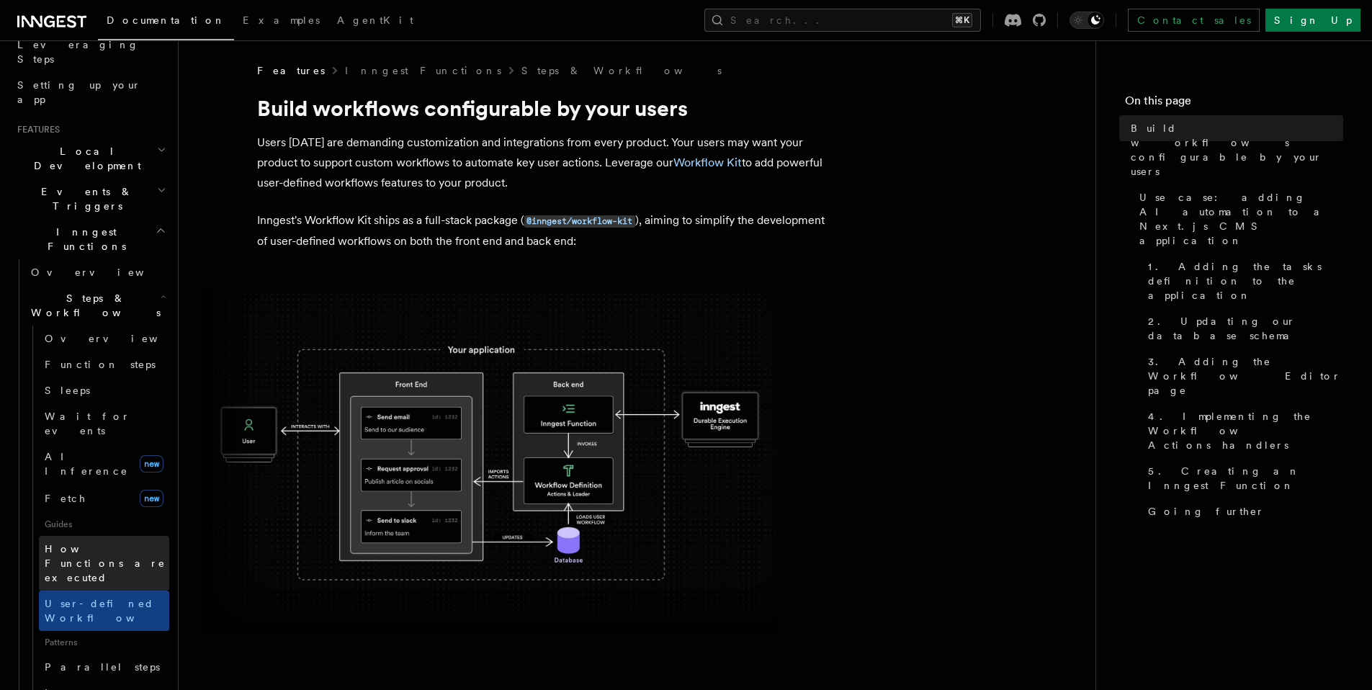
click at [84, 542] on span "How Functions are executed" at bounding box center [107, 563] width 125 height 43
click at [66, 333] on span "Overview" at bounding box center [119, 339] width 148 height 12
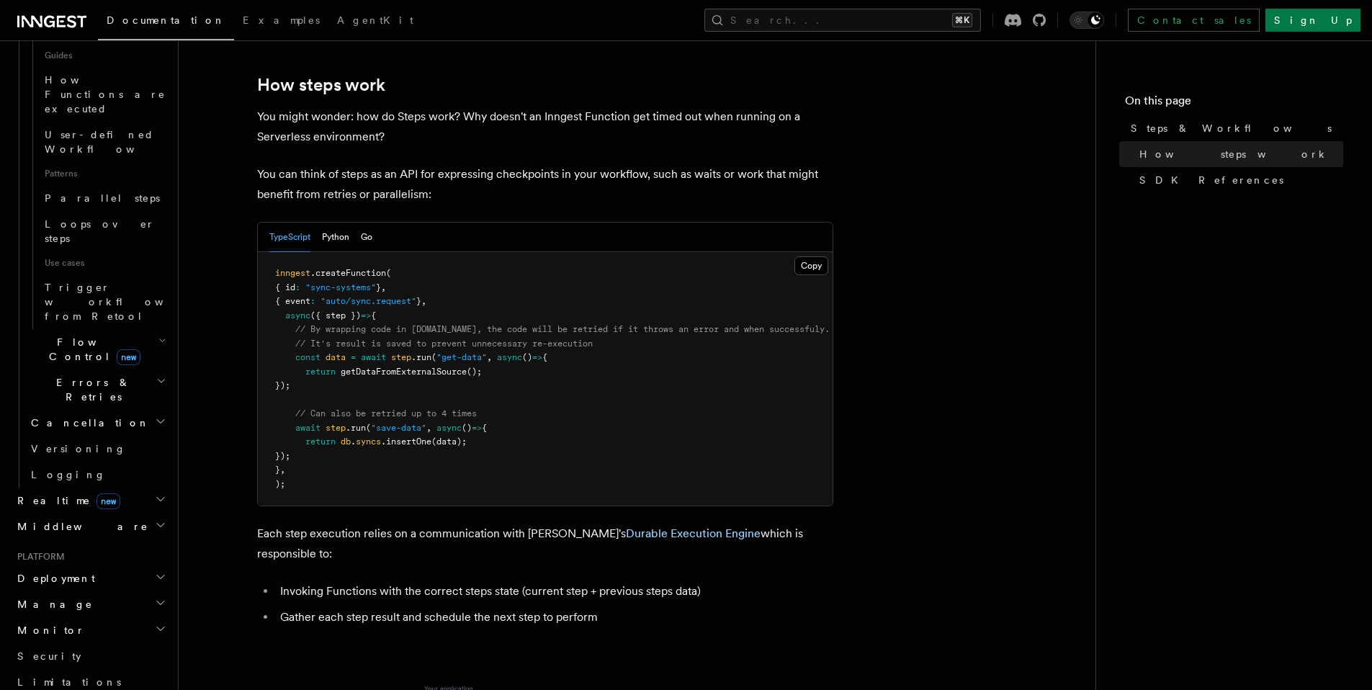
scroll to position [663, 0]
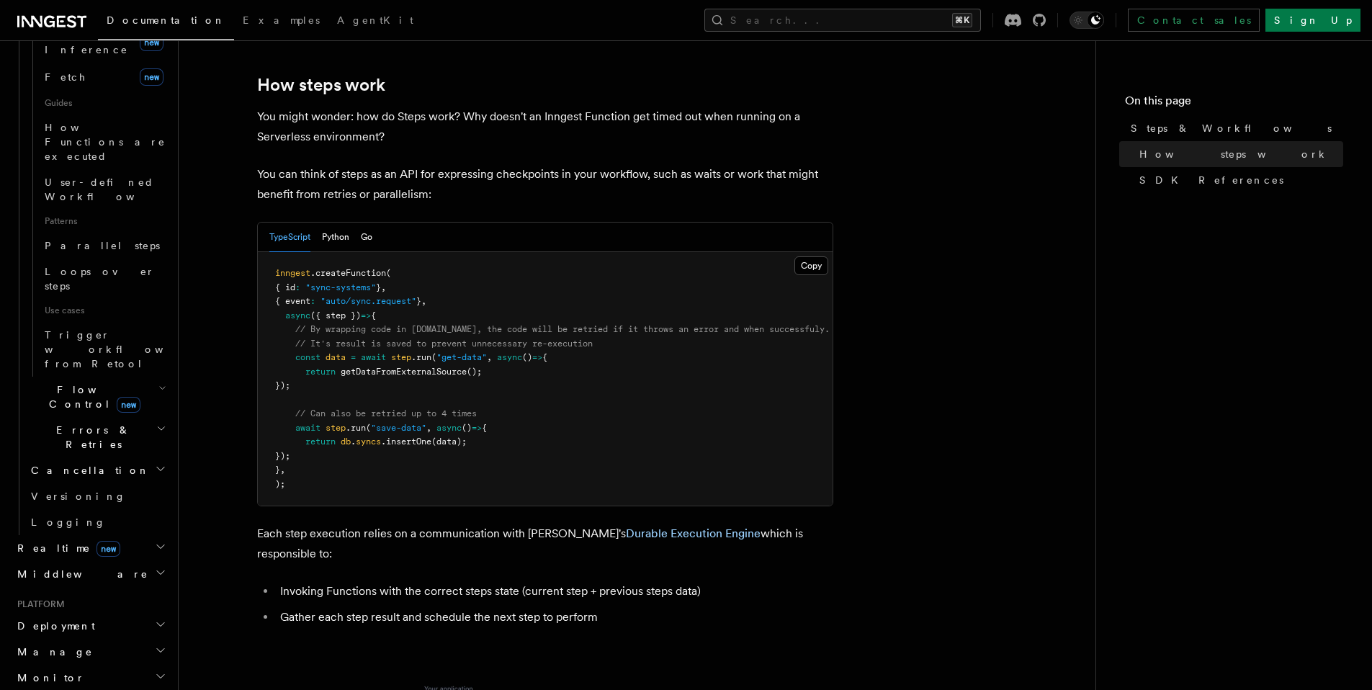
click at [95, 613] on h2 "Deployment" at bounding box center [91, 626] width 158 height 26
click at [97, 613] on h2 "Deployment" at bounding box center [91, 626] width 158 height 26
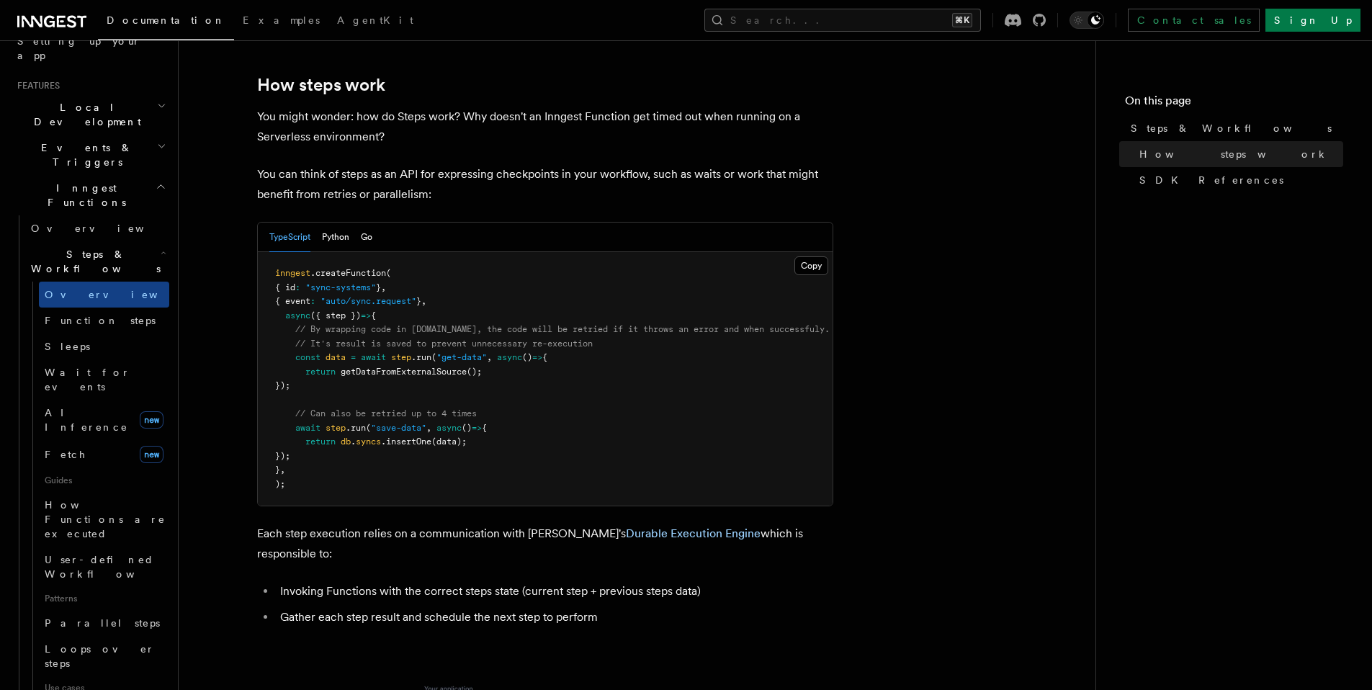
scroll to position [261, 0]
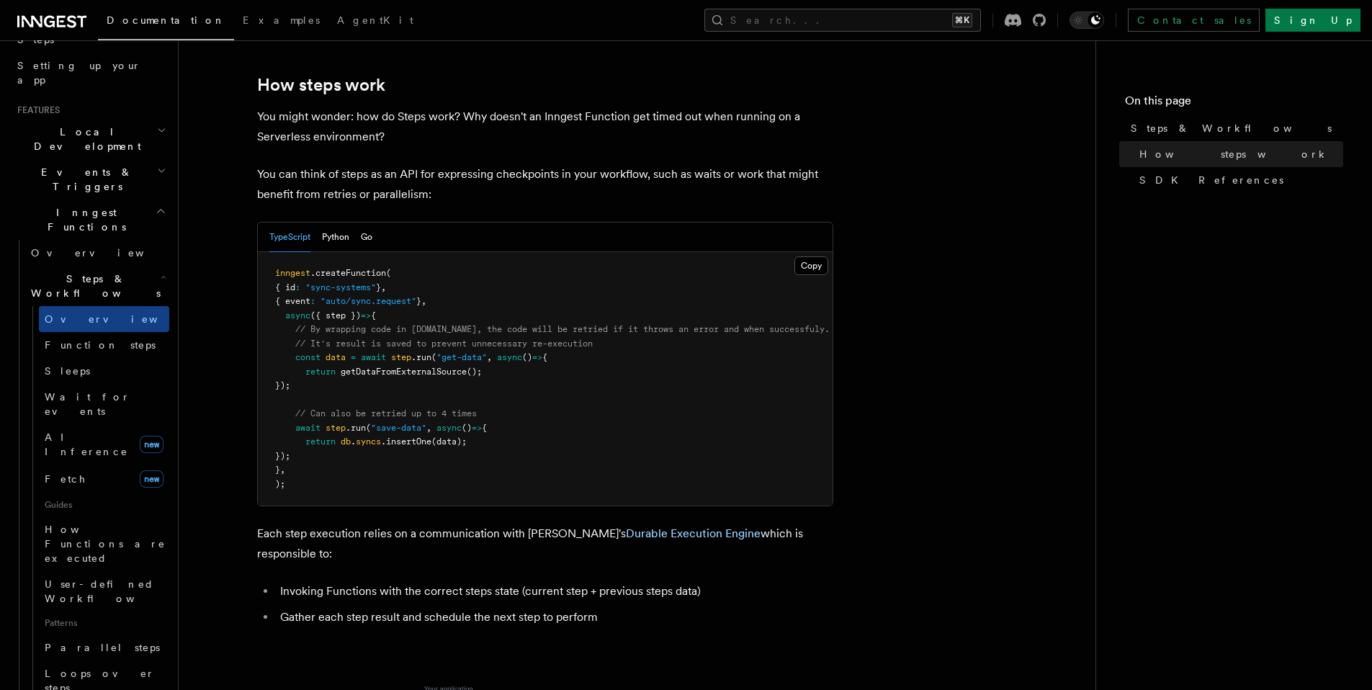
click at [113, 272] on span "Steps & Workflows" at bounding box center [92, 286] width 135 height 29
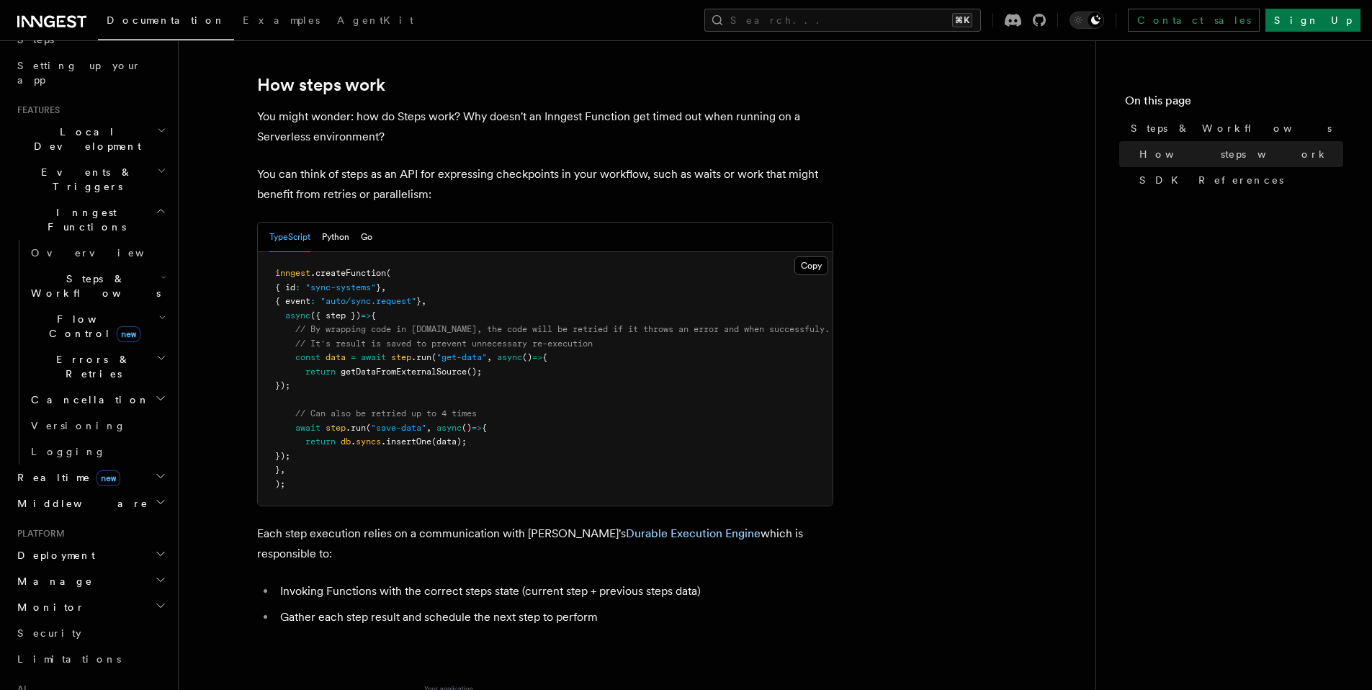
click at [96, 159] on h2 "Events & Triggers" at bounding box center [91, 179] width 158 height 40
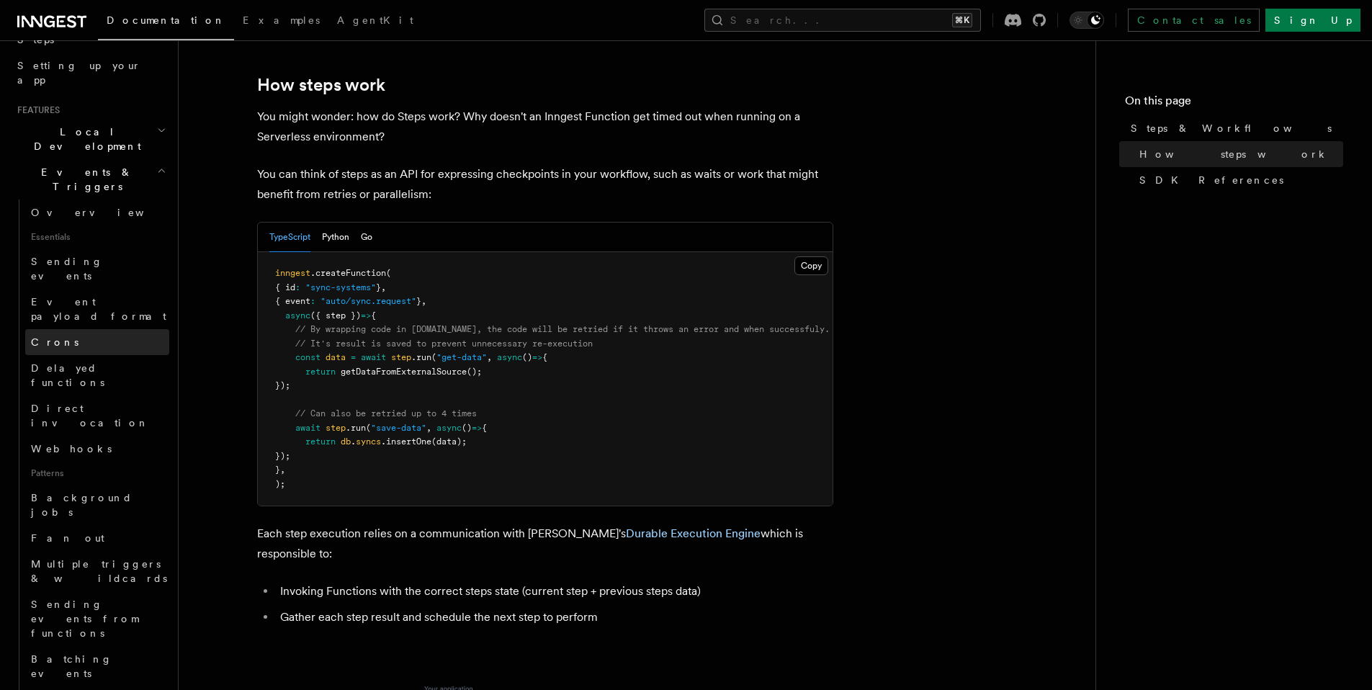
click at [94, 329] on link "Crons" at bounding box center [97, 342] width 144 height 26
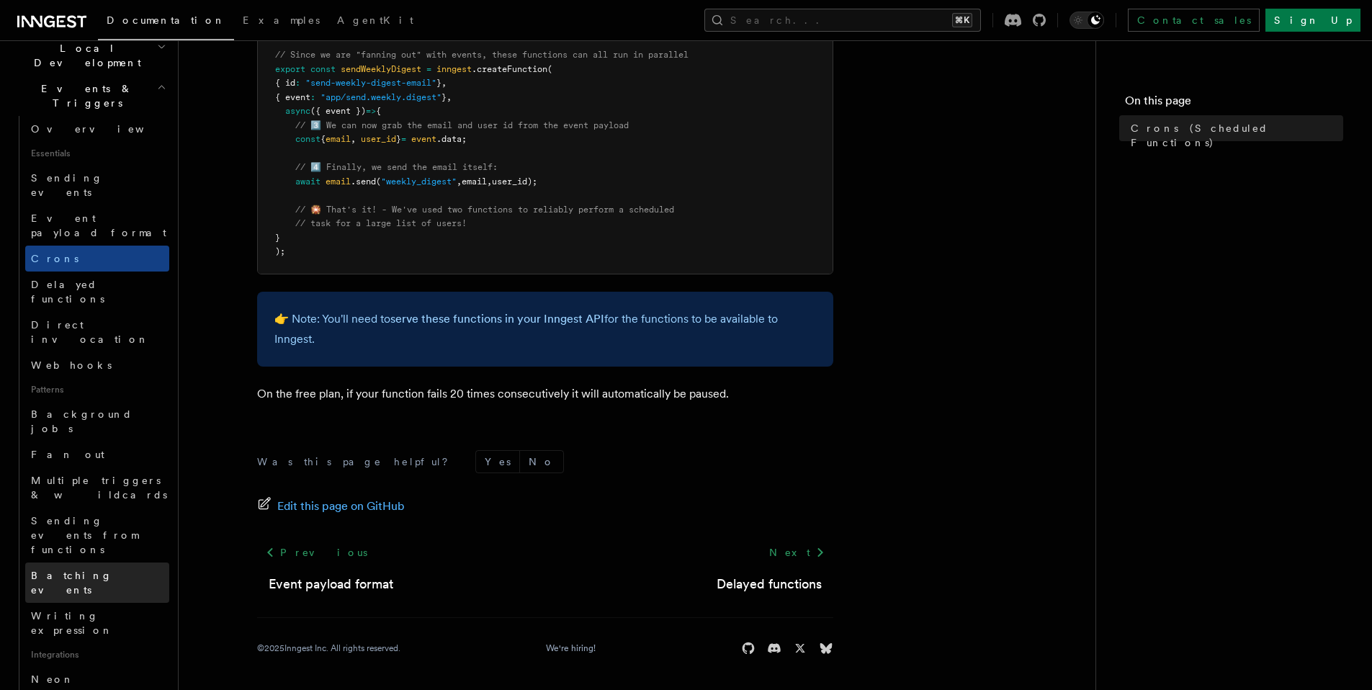
scroll to position [348, 0]
click at [117, 560] on link "Batching events" at bounding box center [97, 580] width 144 height 40
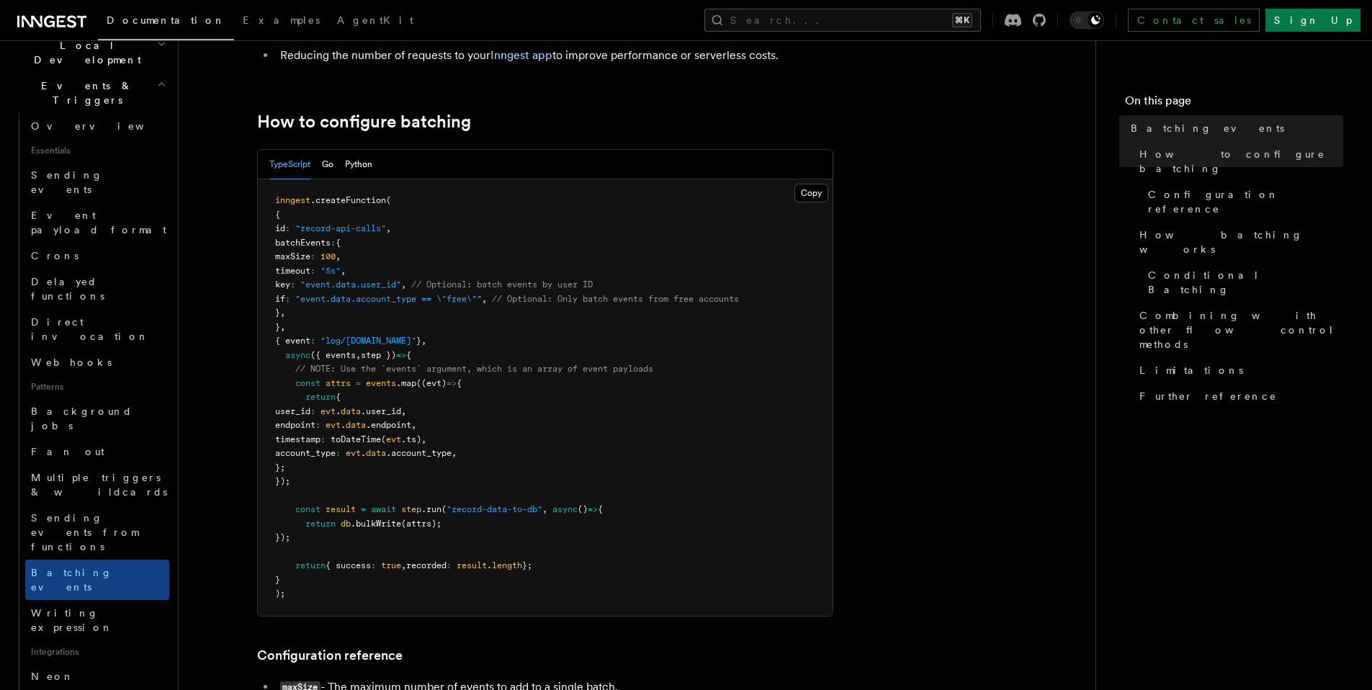
scroll to position [228, 0]
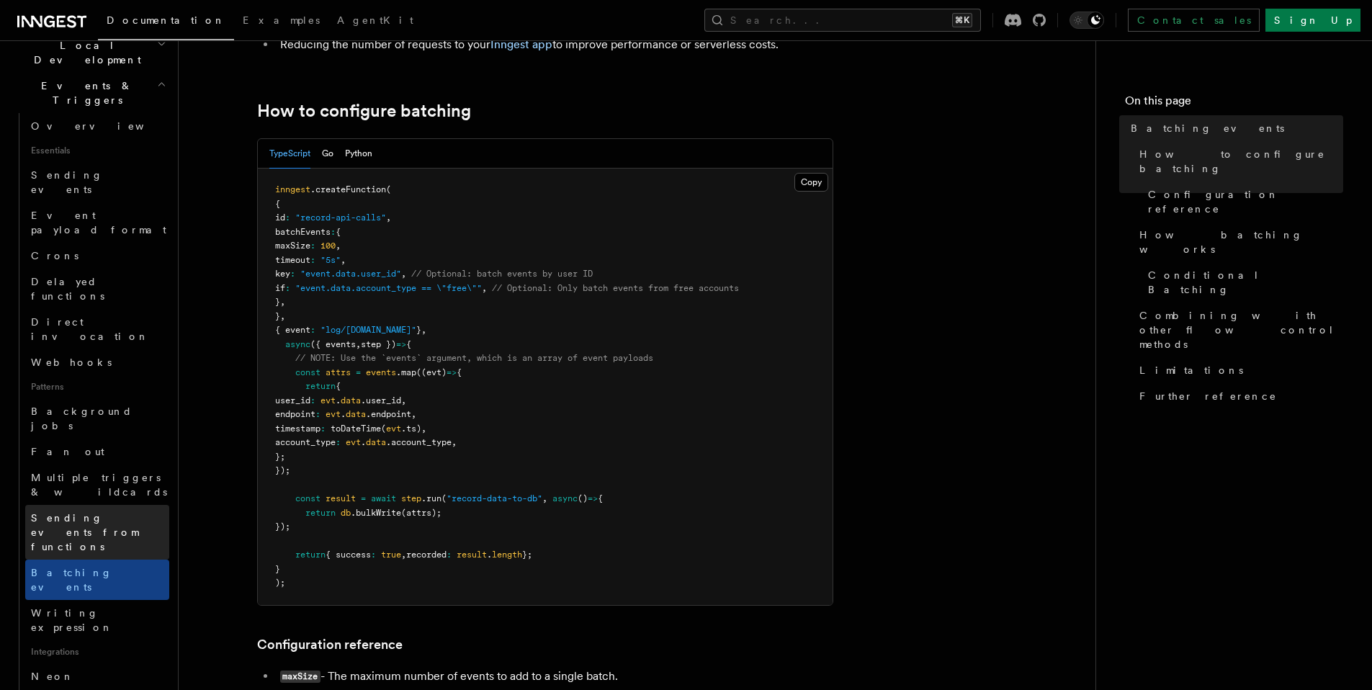
click at [121, 512] on span "Sending events from functions" at bounding box center [84, 532] width 107 height 40
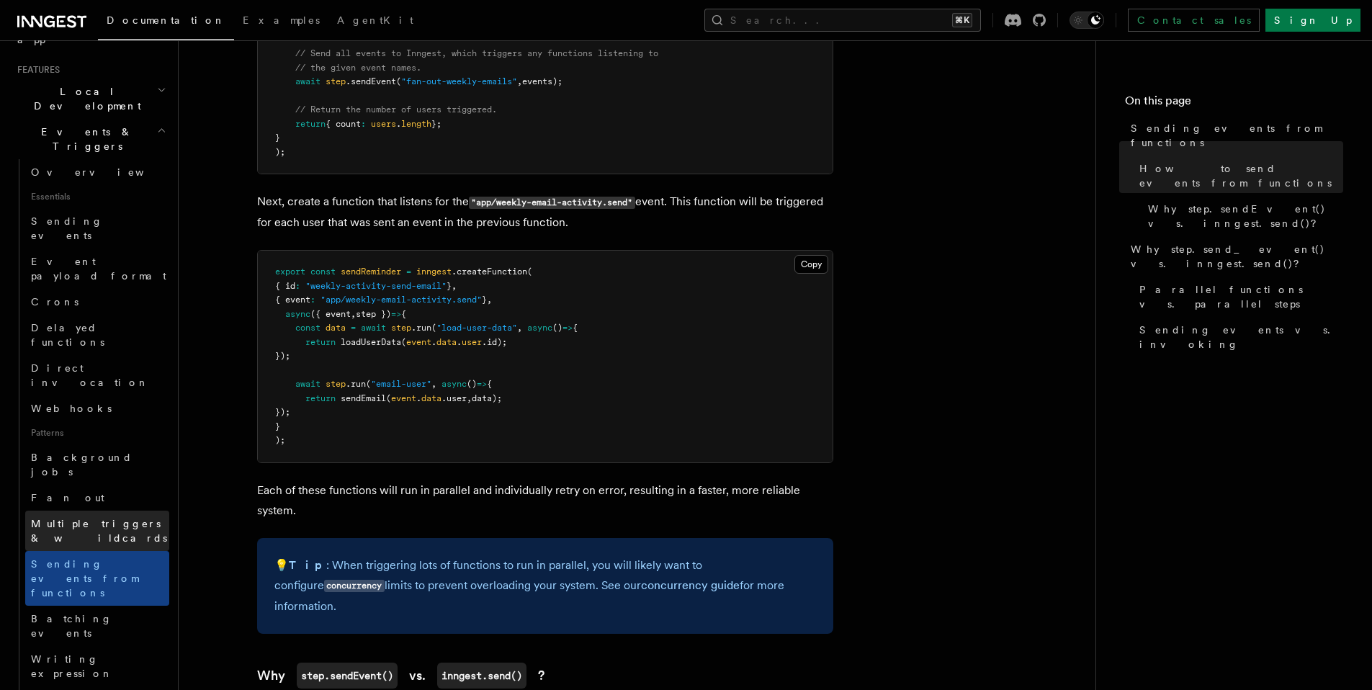
scroll to position [277, 0]
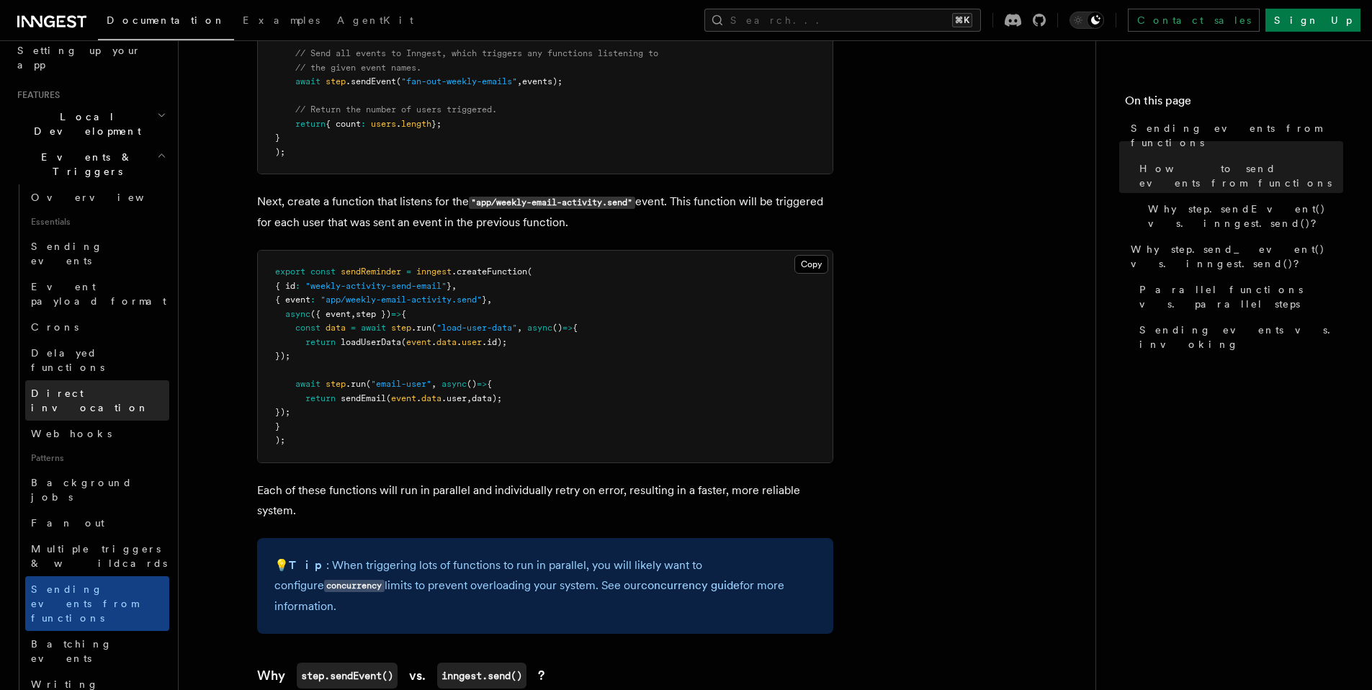
click at [99, 387] on span "Direct invocation" at bounding box center [90, 400] width 118 height 26
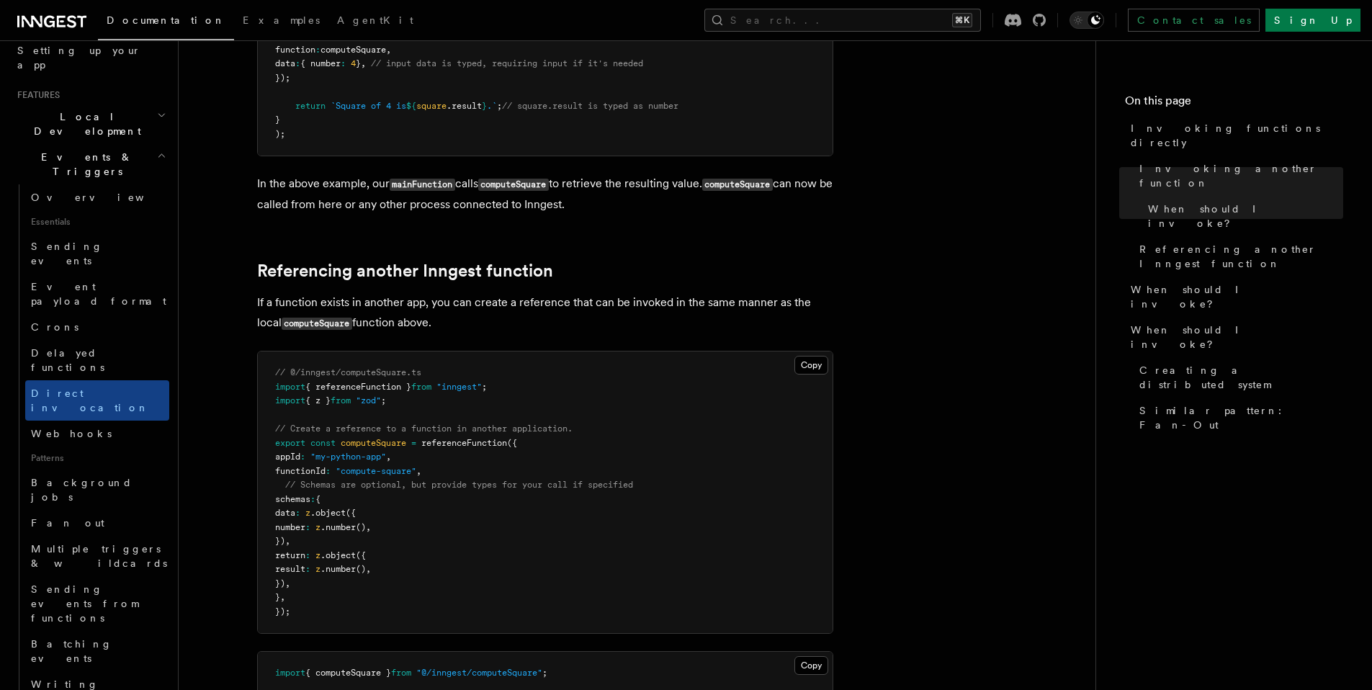
scroll to position [809, 0]
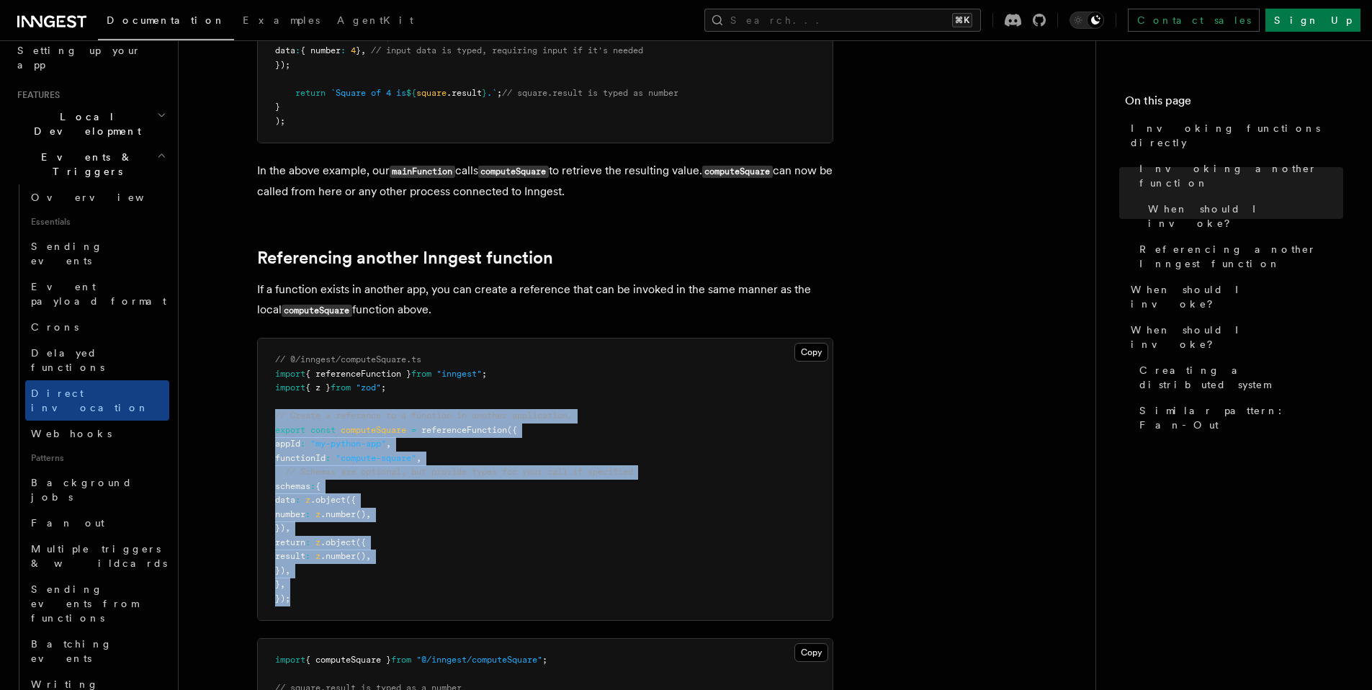
drag, startPoint x: 310, startPoint y: 604, endPoint x: 243, endPoint y: 414, distance: 201.6
click at [243, 414] on article "Features Events & Triggers Invoking functions directly Inngest's step.invoke() …" at bounding box center [637, 555] width 871 height 2600
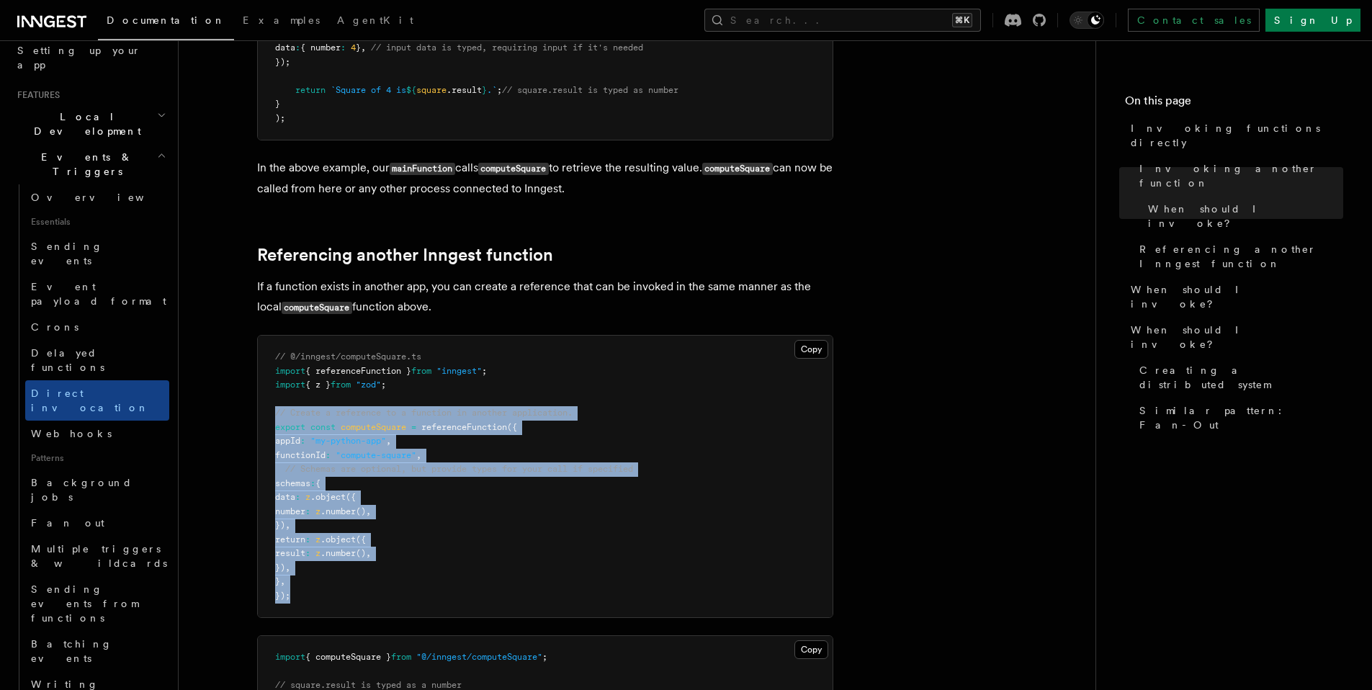
click at [223, 413] on article "Features Events & Triggers Invoking functions directly Inngest's step.invoke() …" at bounding box center [637, 552] width 871 height 2600
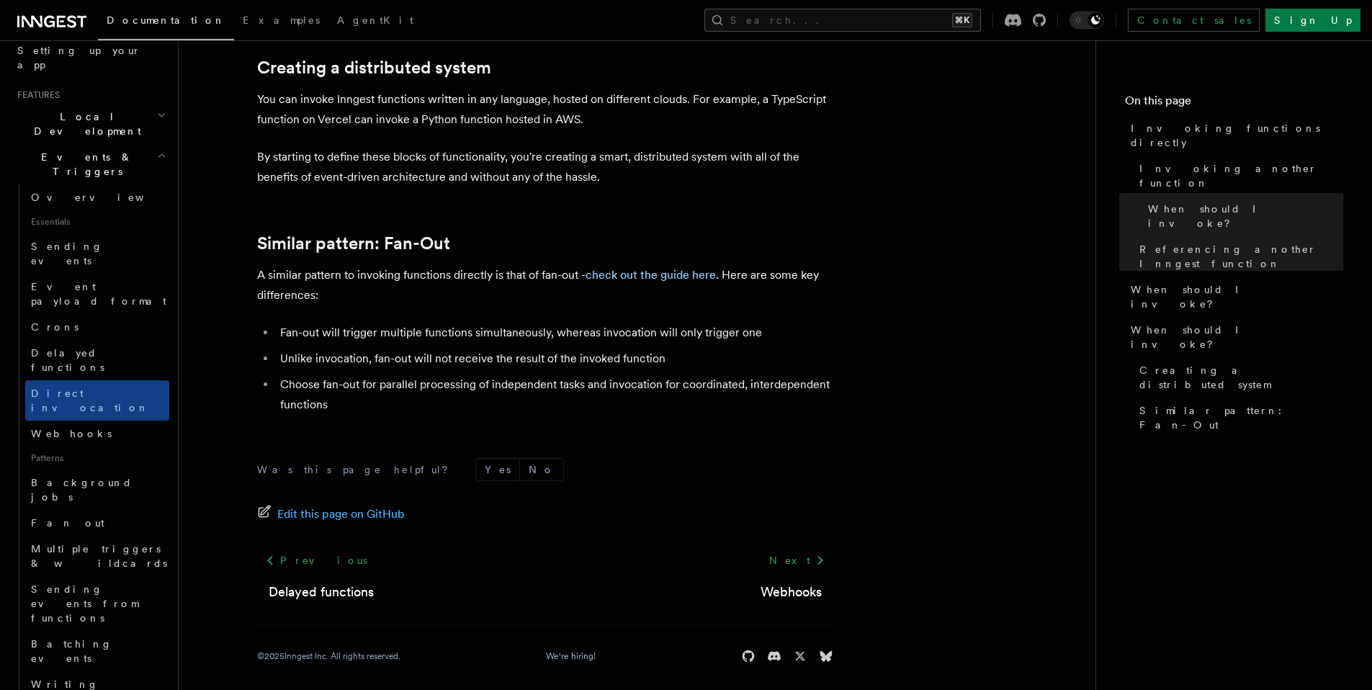
scroll to position [277, 0]
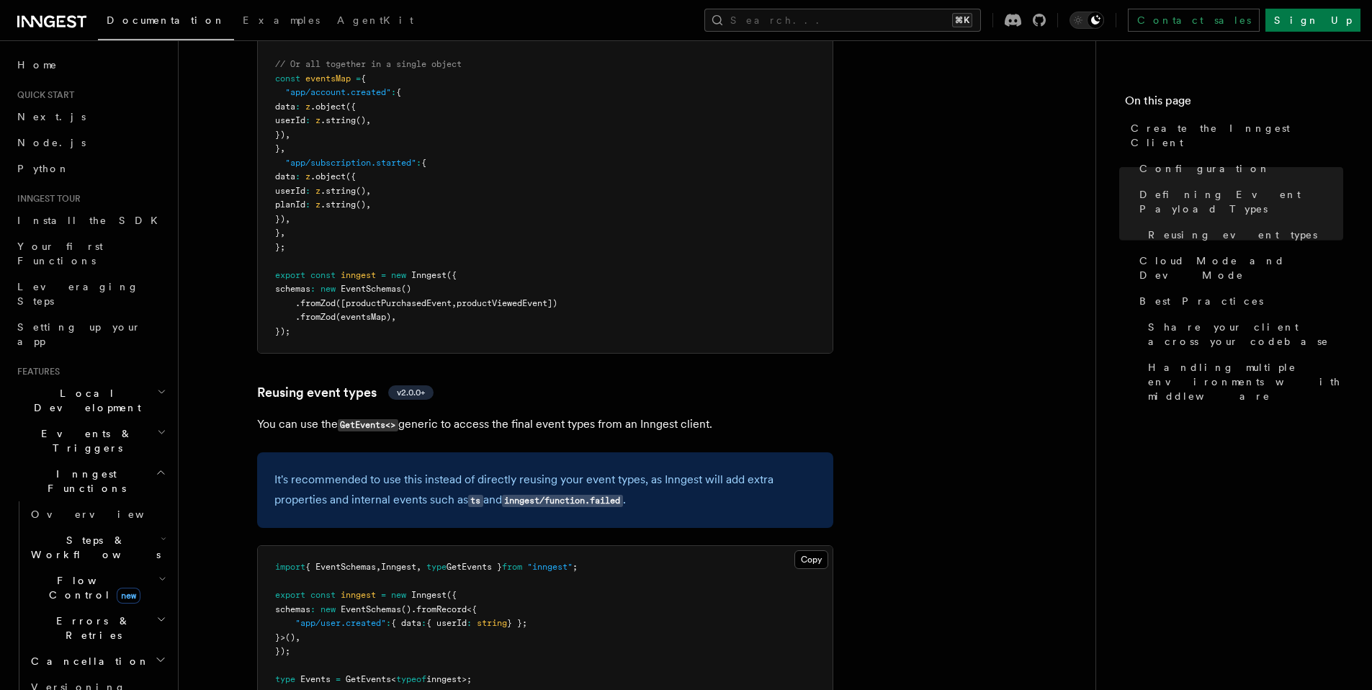
scroll to position [1730, 0]
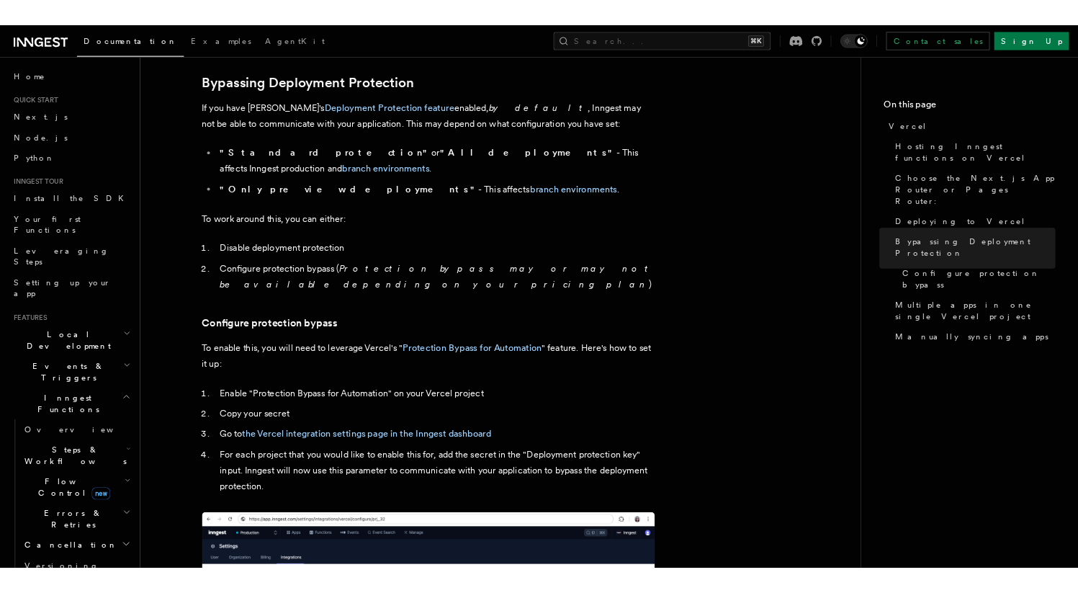
scroll to position [1035, 0]
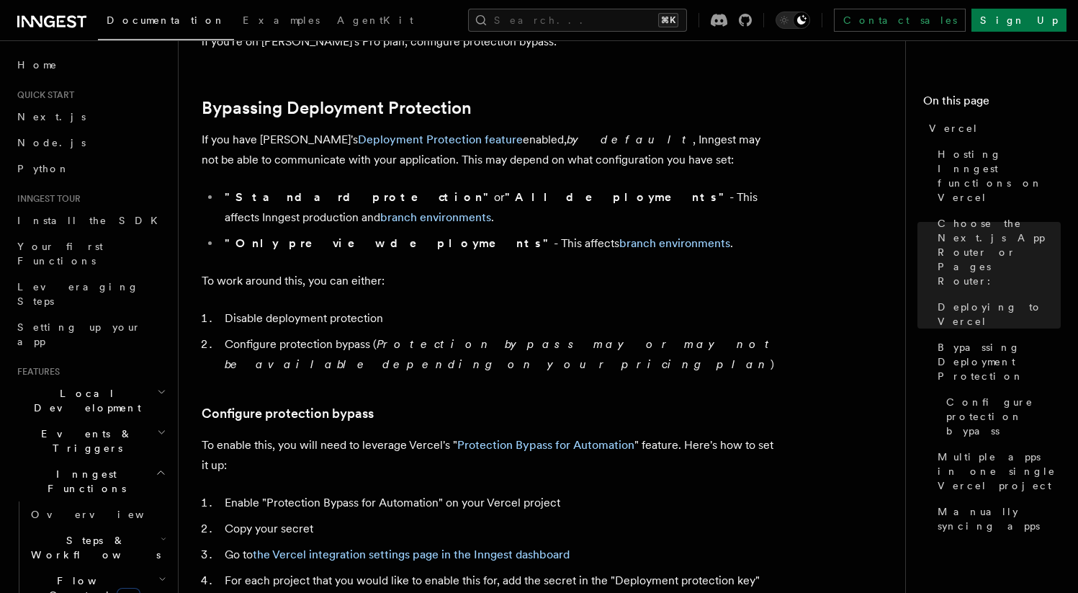
click at [476, 213] on ul ""Standard protection" or "All deployments" - This affects Inngest production an…" at bounding box center [490, 220] width 576 height 66
